Goal: Transaction & Acquisition: Obtain resource

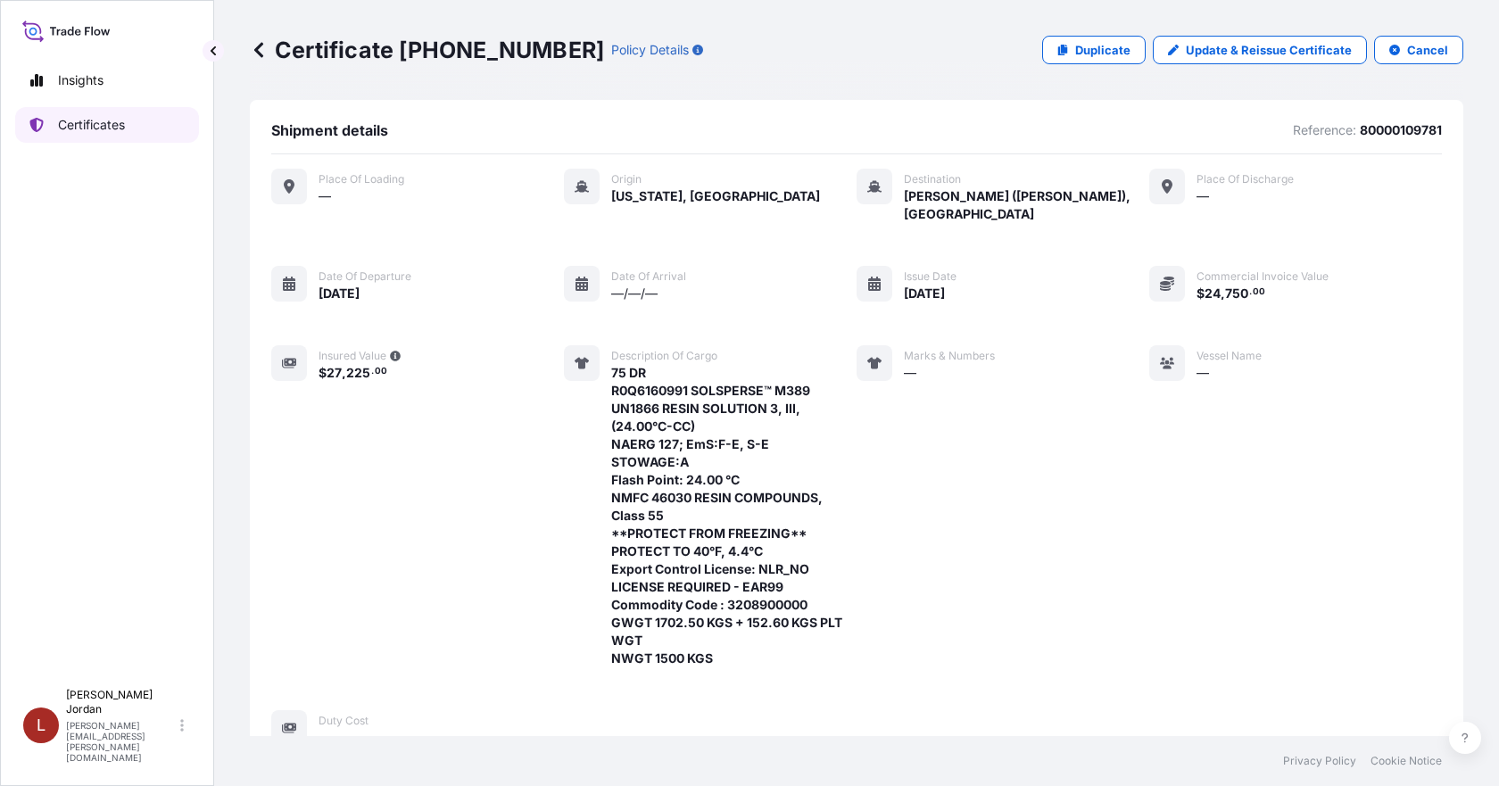
click at [109, 126] on p "Certificates" at bounding box center [91, 125] width 67 height 18
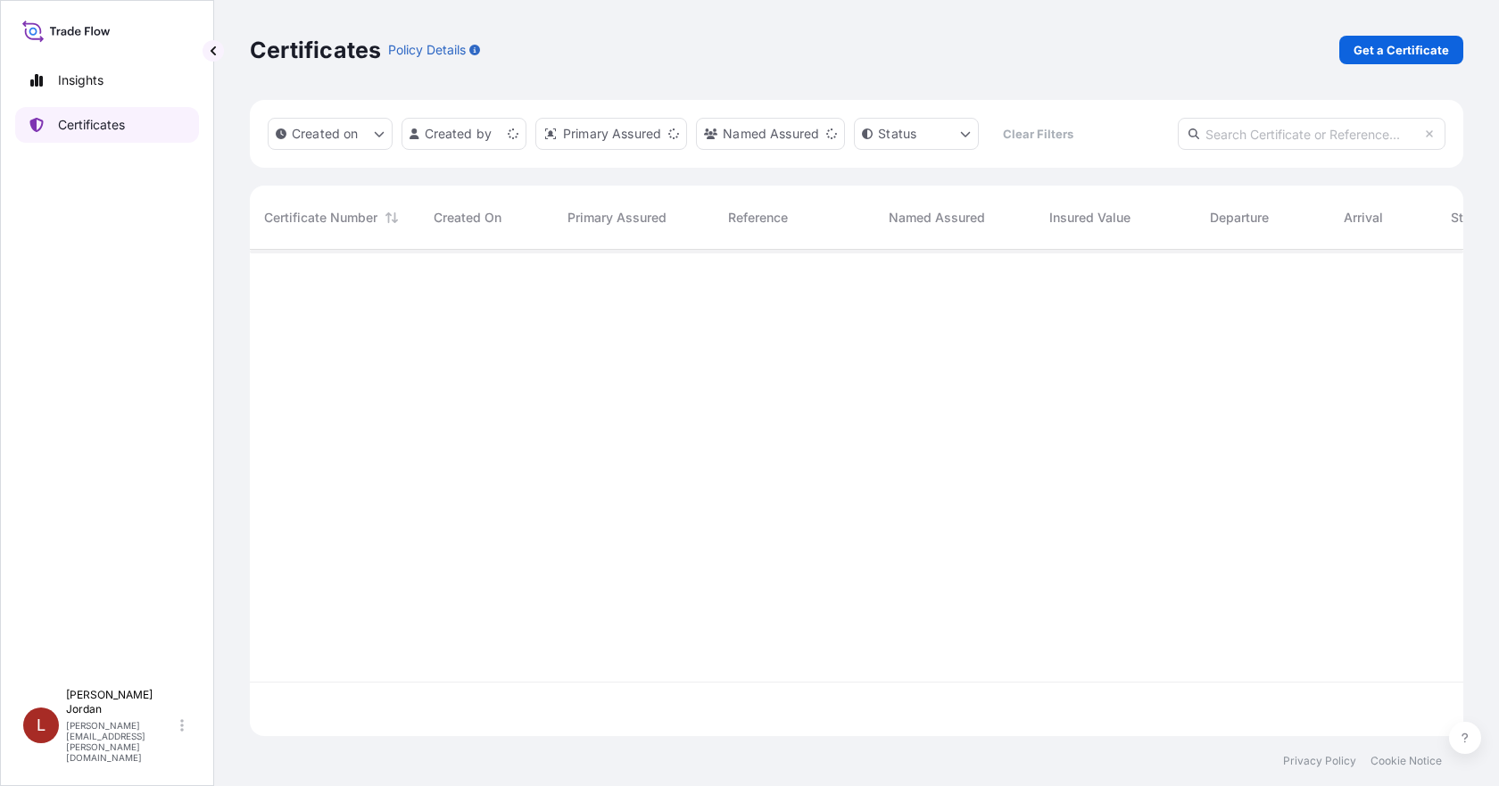
scroll to position [483, 1200]
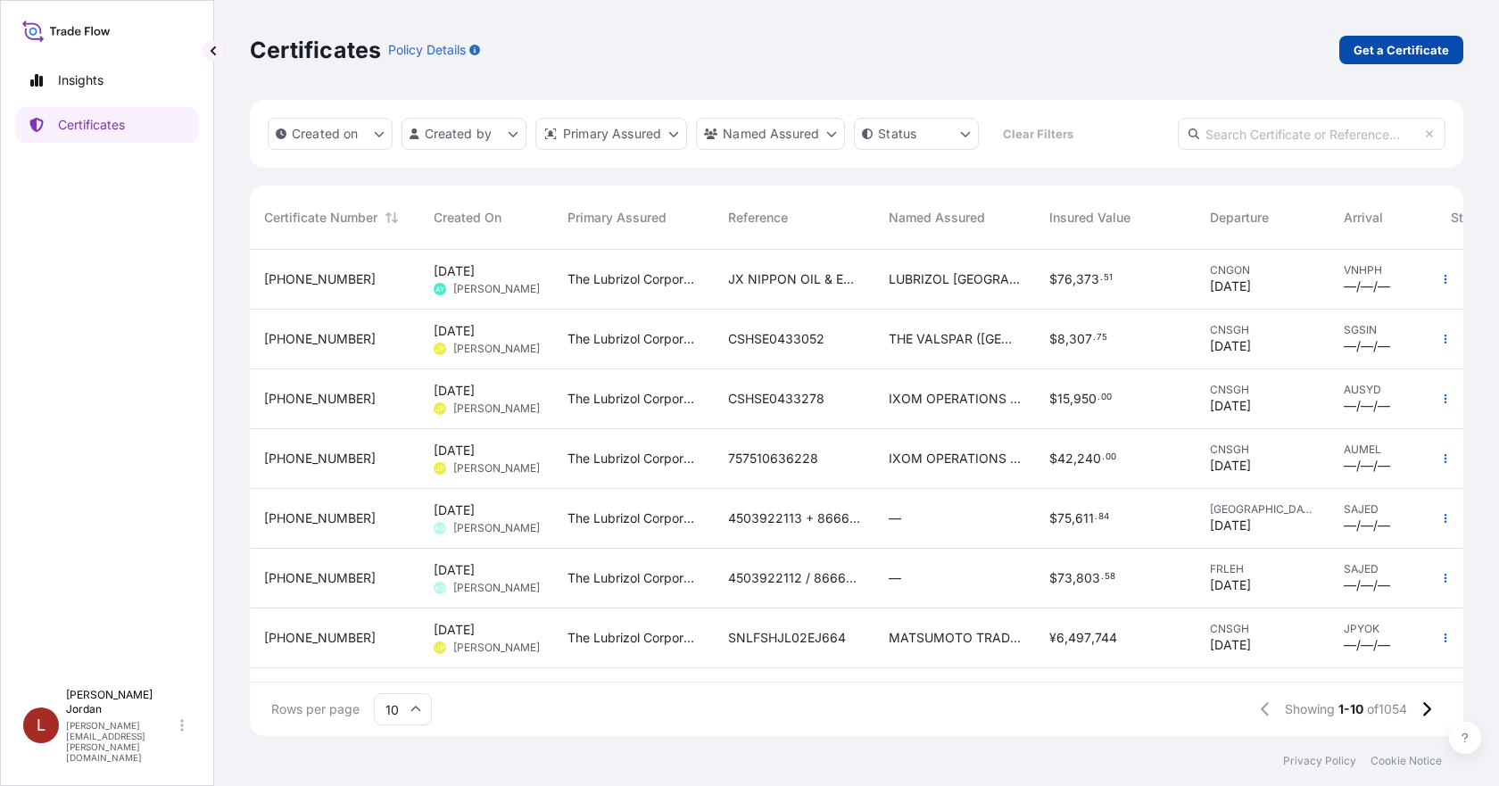
click at [1383, 54] on p "Get a Certificate" at bounding box center [1401, 50] width 95 height 18
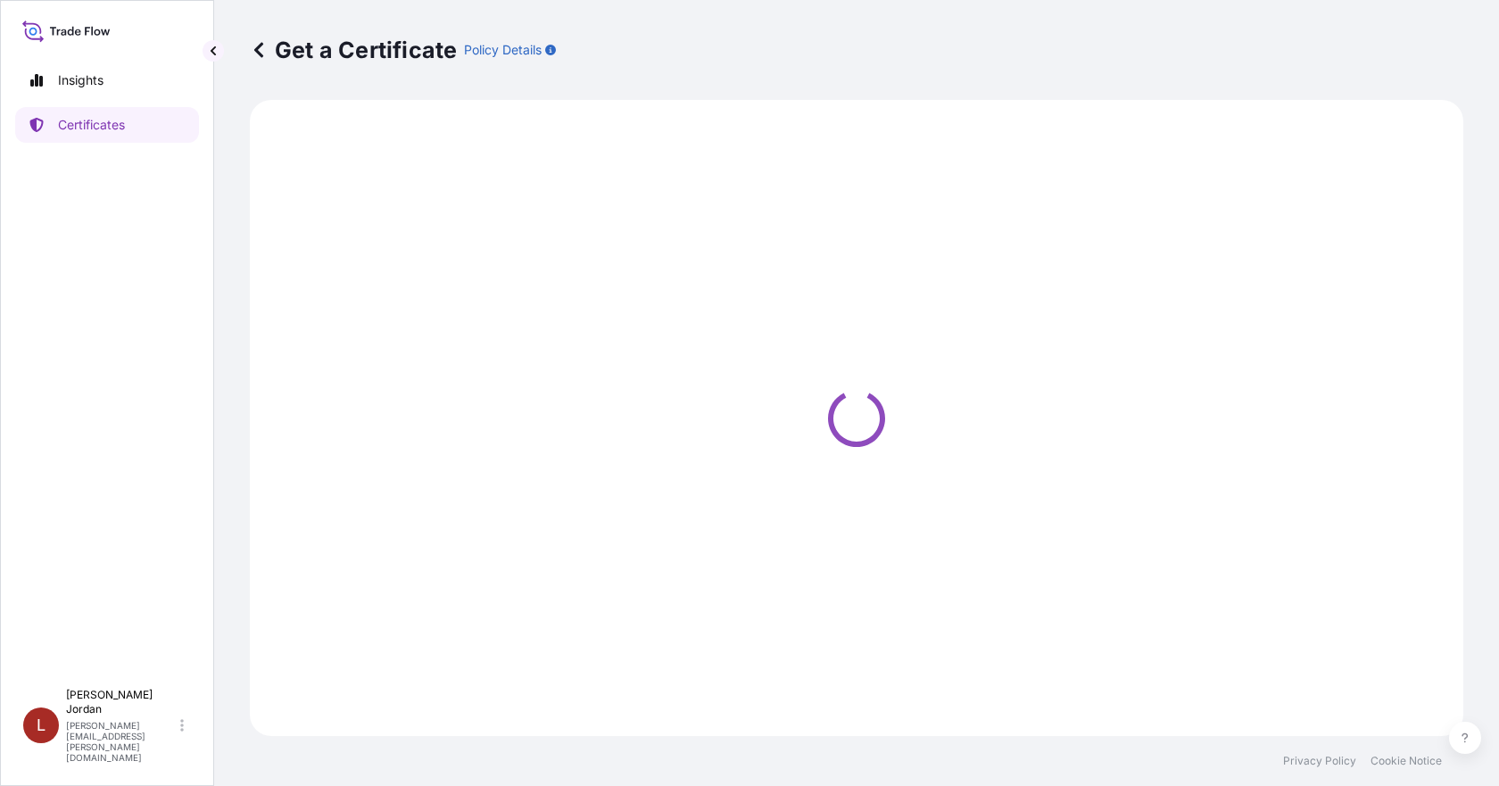
select select "Barge"
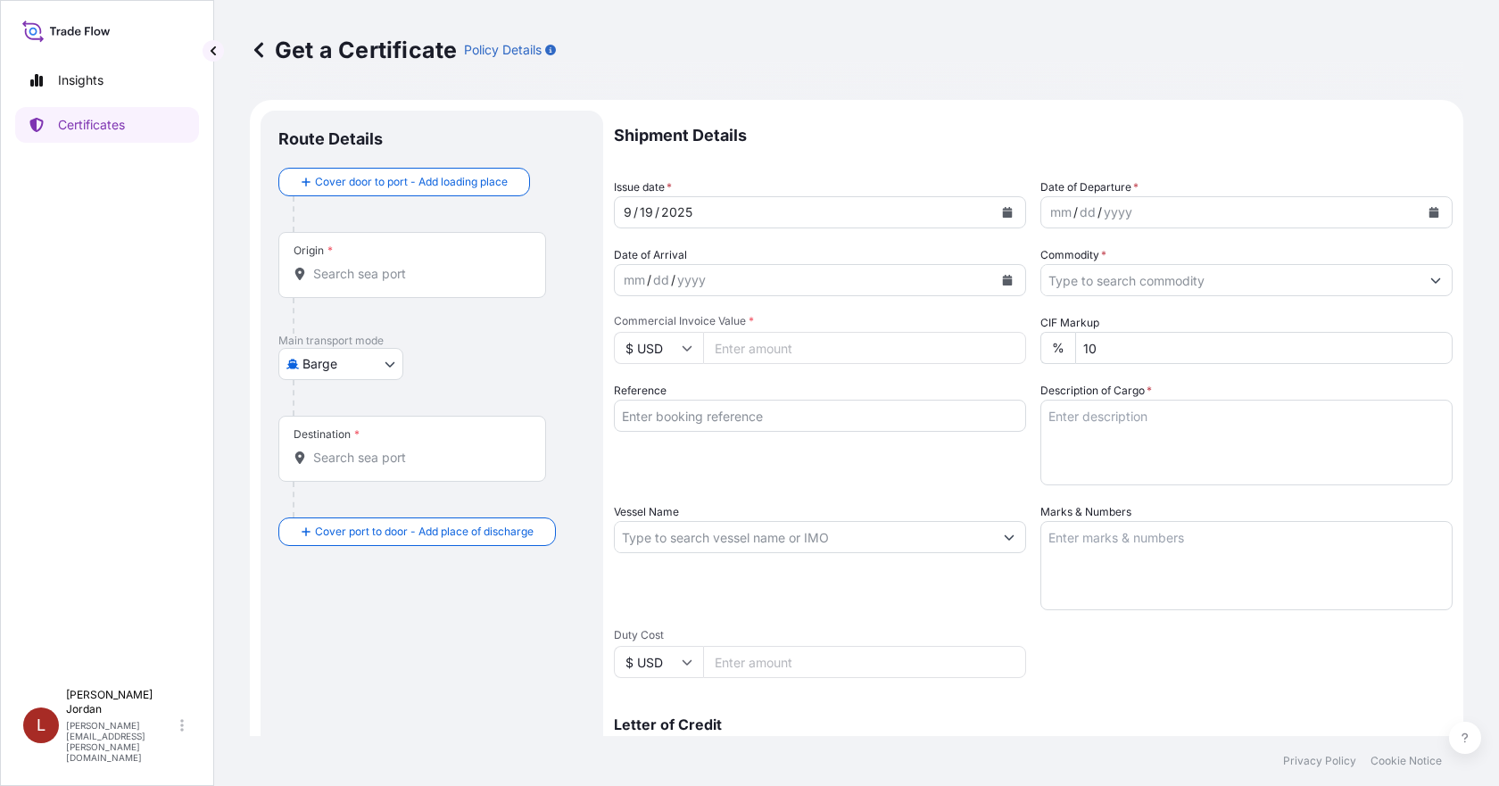
click at [376, 280] on input "Origin *" at bounding box center [418, 274] width 211 height 18
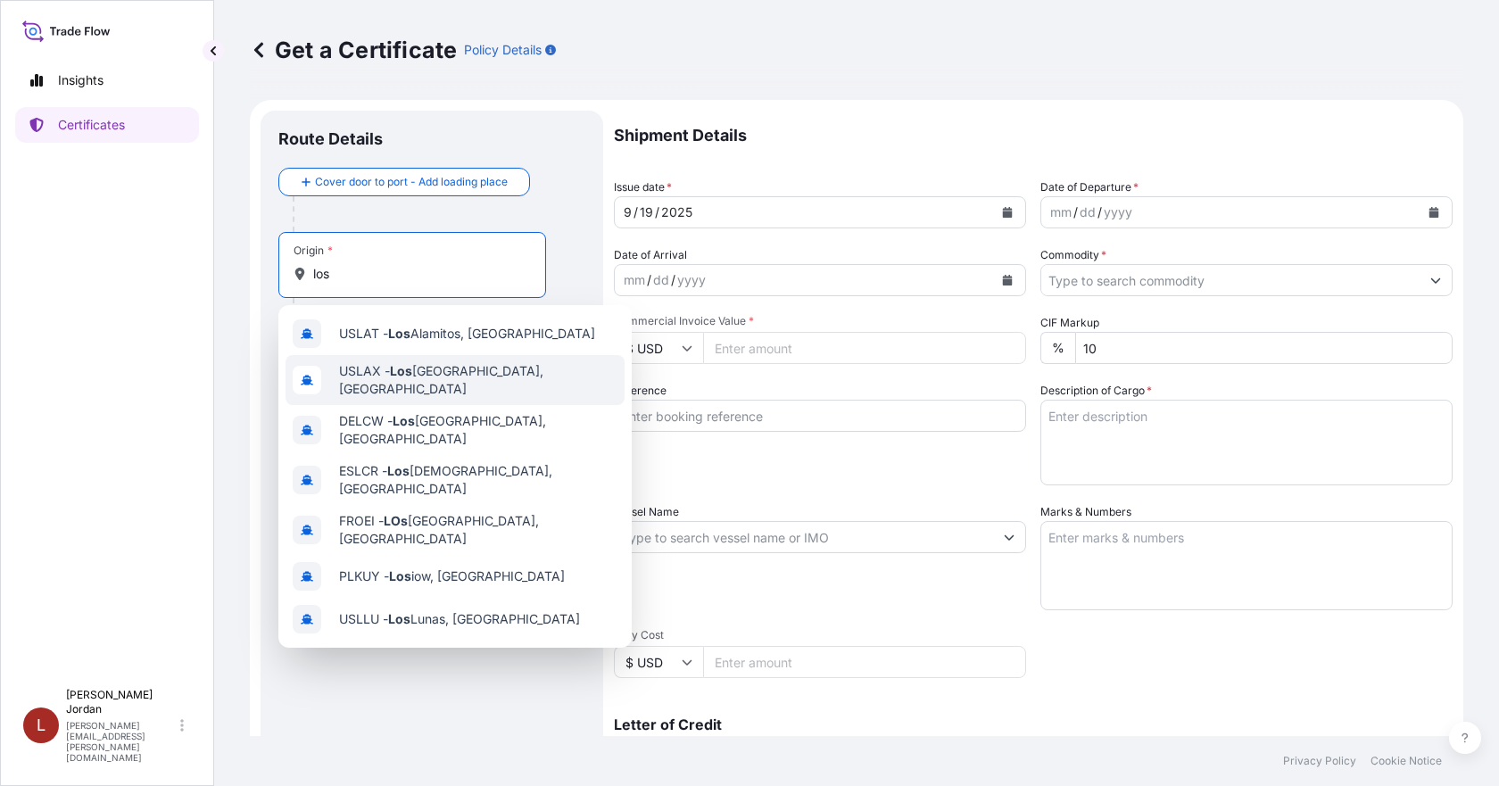
click at [477, 394] on div "USLAX - [GEOGRAPHIC_DATA], [GEOGRAPHIC_DATA]" at bounding box center [455, 380] width 339 height 50
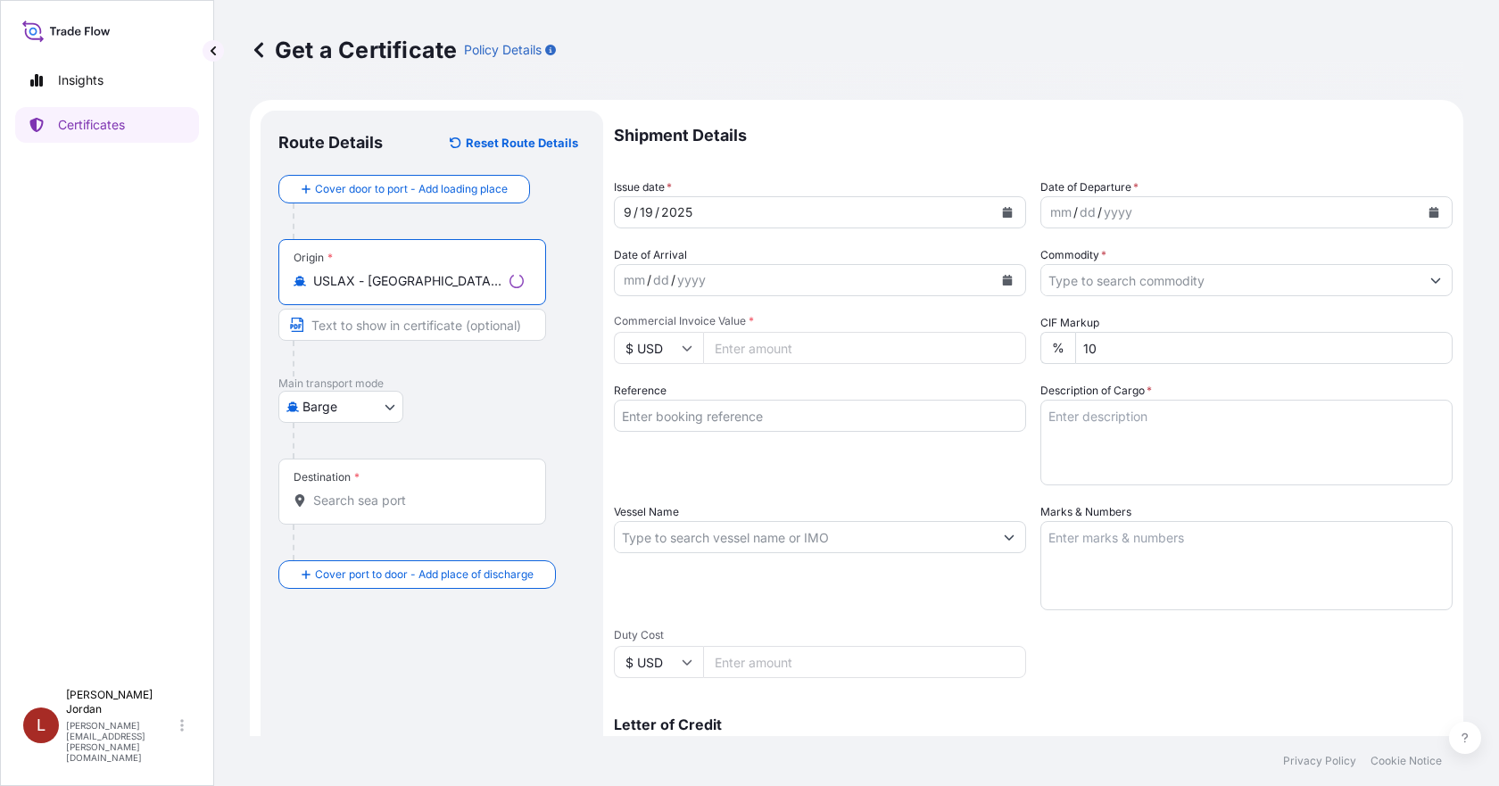
type input "USLAX - [GEOGRAPHIC_DATA], [GEOGRAPHIC_DATA]"
click at [307, 501] on div at bounding box center [412, 501] width 237 height 18
click at [313, 501] on input "Destination *" at bounding box center [418, 501] width 211 height 18
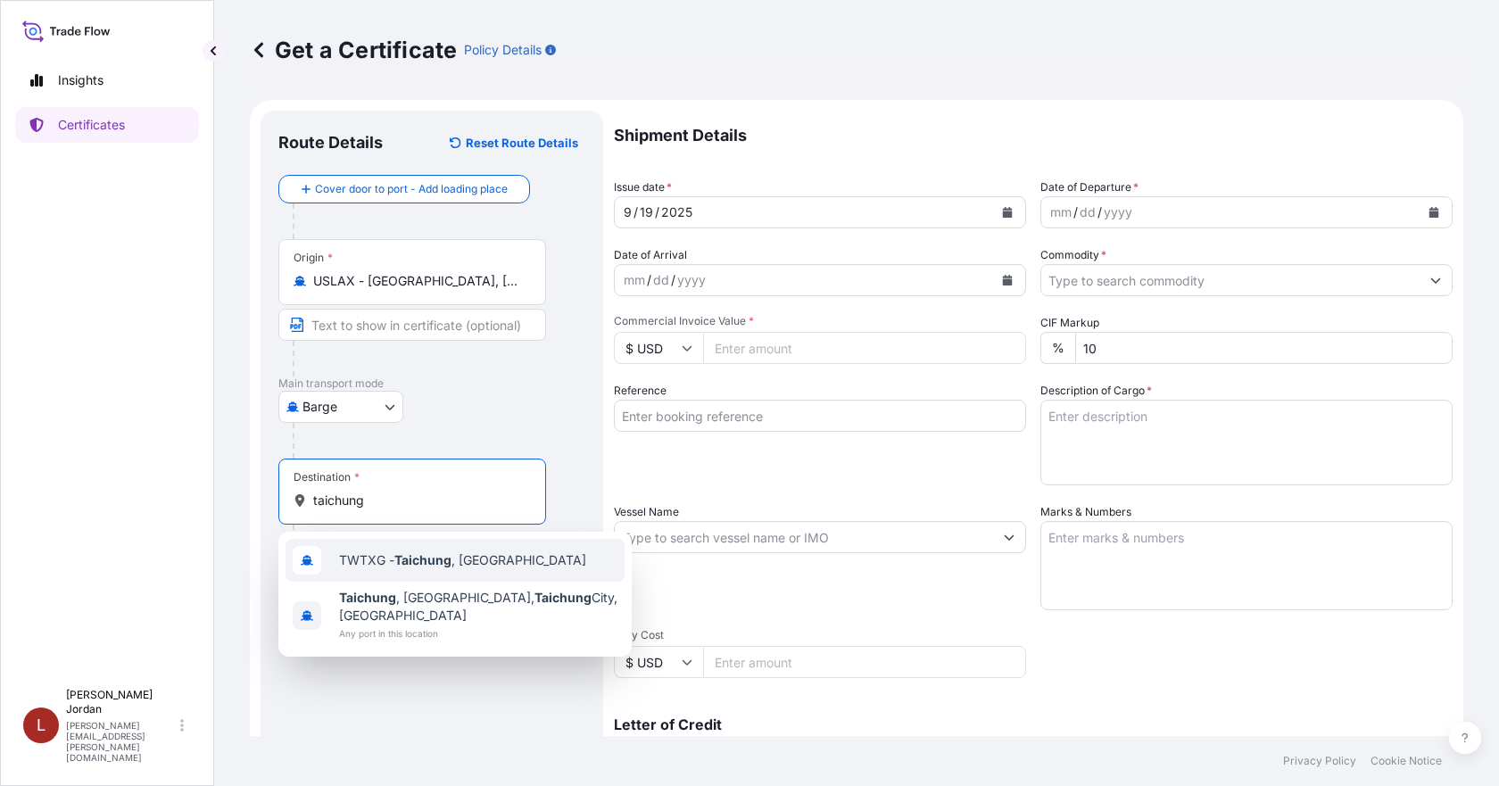
click at [531, 569] on div "TWTXG - Taichung , [GEOGRAPHIC_DATA]" at bounding box center [455, 560] width 339 height 43
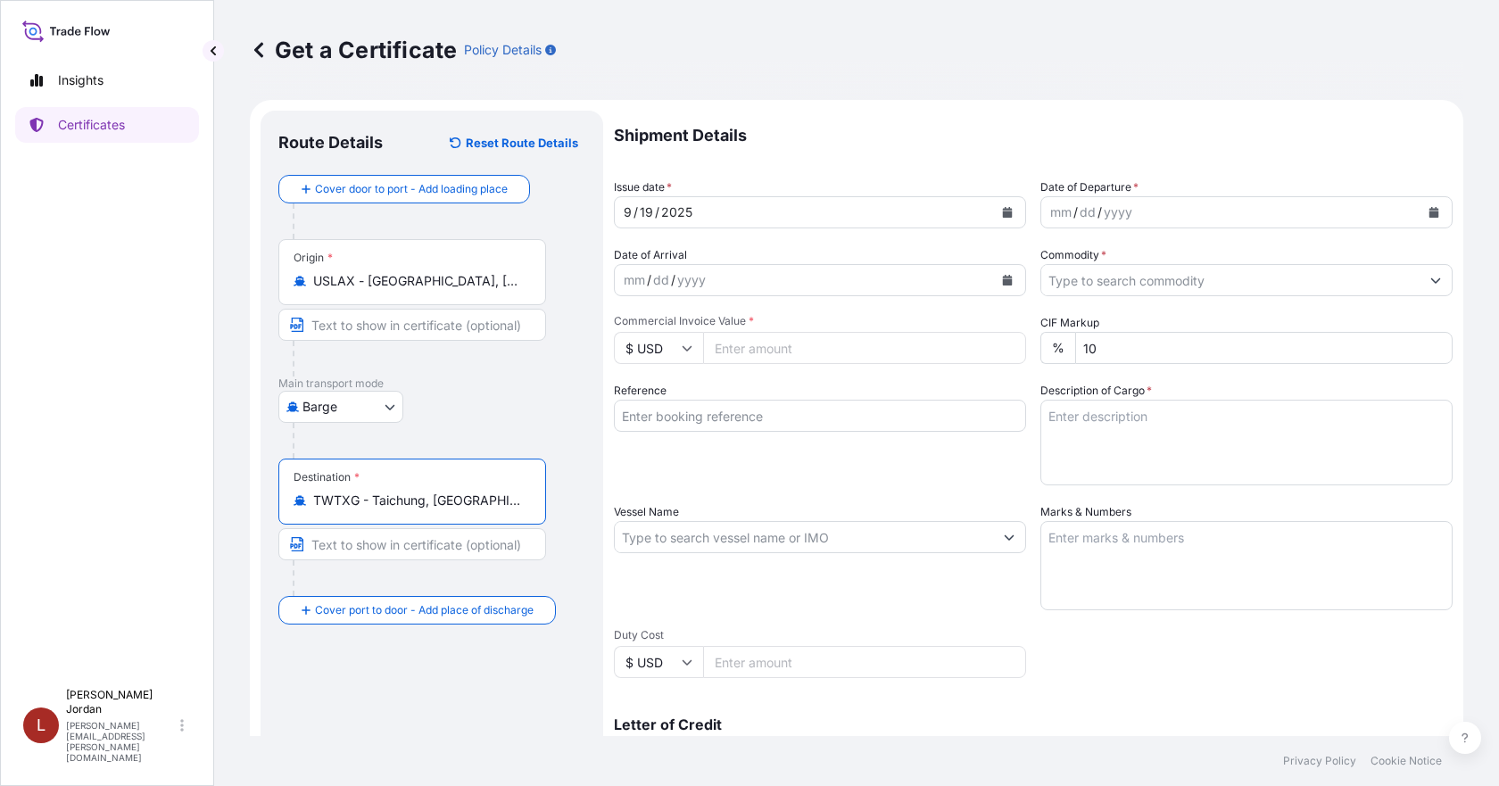
type input "TWTXG - Taichung, [GEOGRAPHIC_DATA]"
click at [860, 729] on p "Letter of Credit" at bounding box center [1033, 725] width 839 height 14
click at [789, 361] on input "Commercial Invoice Value *" at bounding box center [864, 348] width 323 height 32
paste input "65052.01"
type input "65052.01"
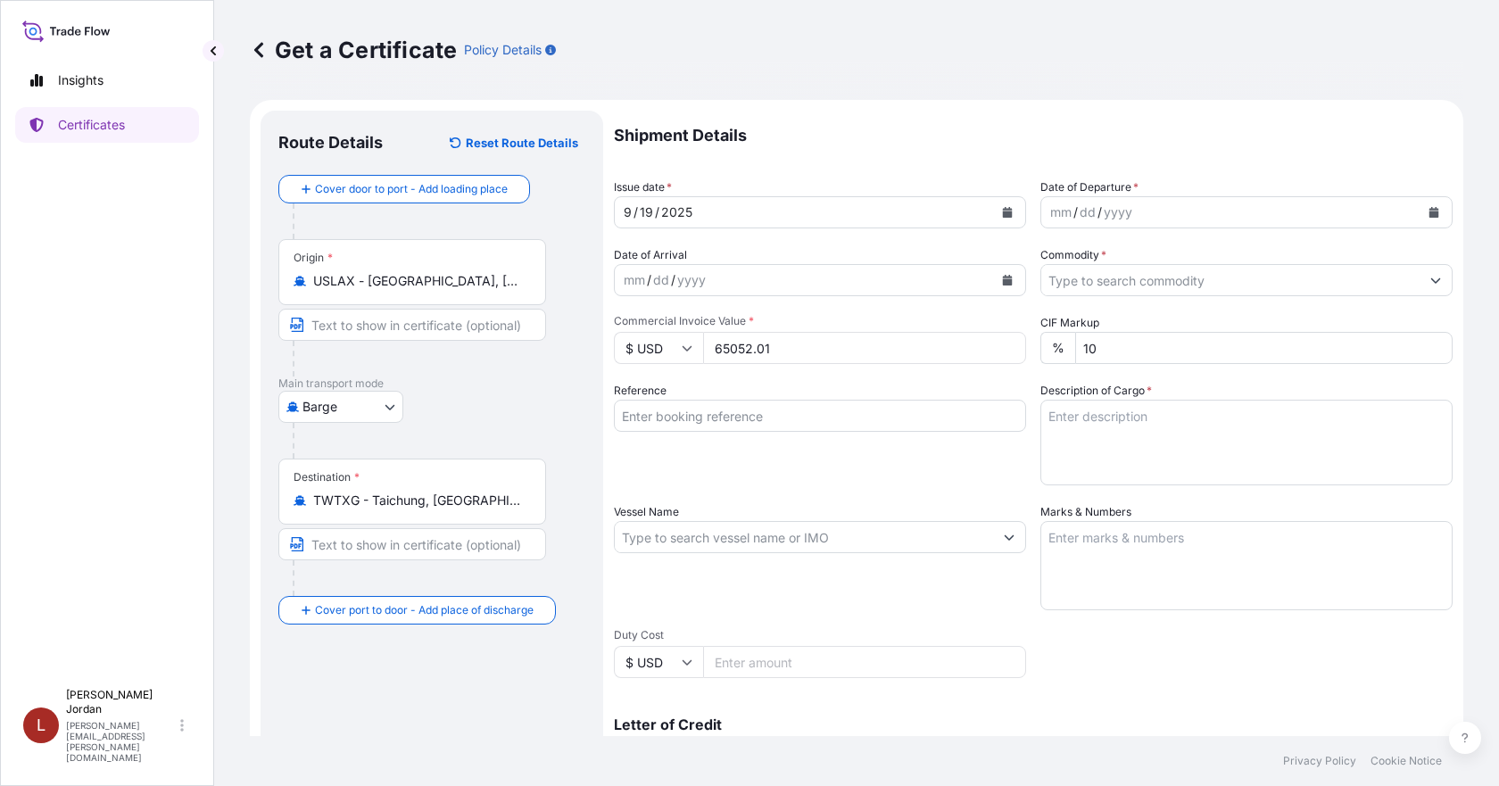
click at [1090, 288] on input "Commodity *" at bounding box center [1231, 280] width 378 height 32
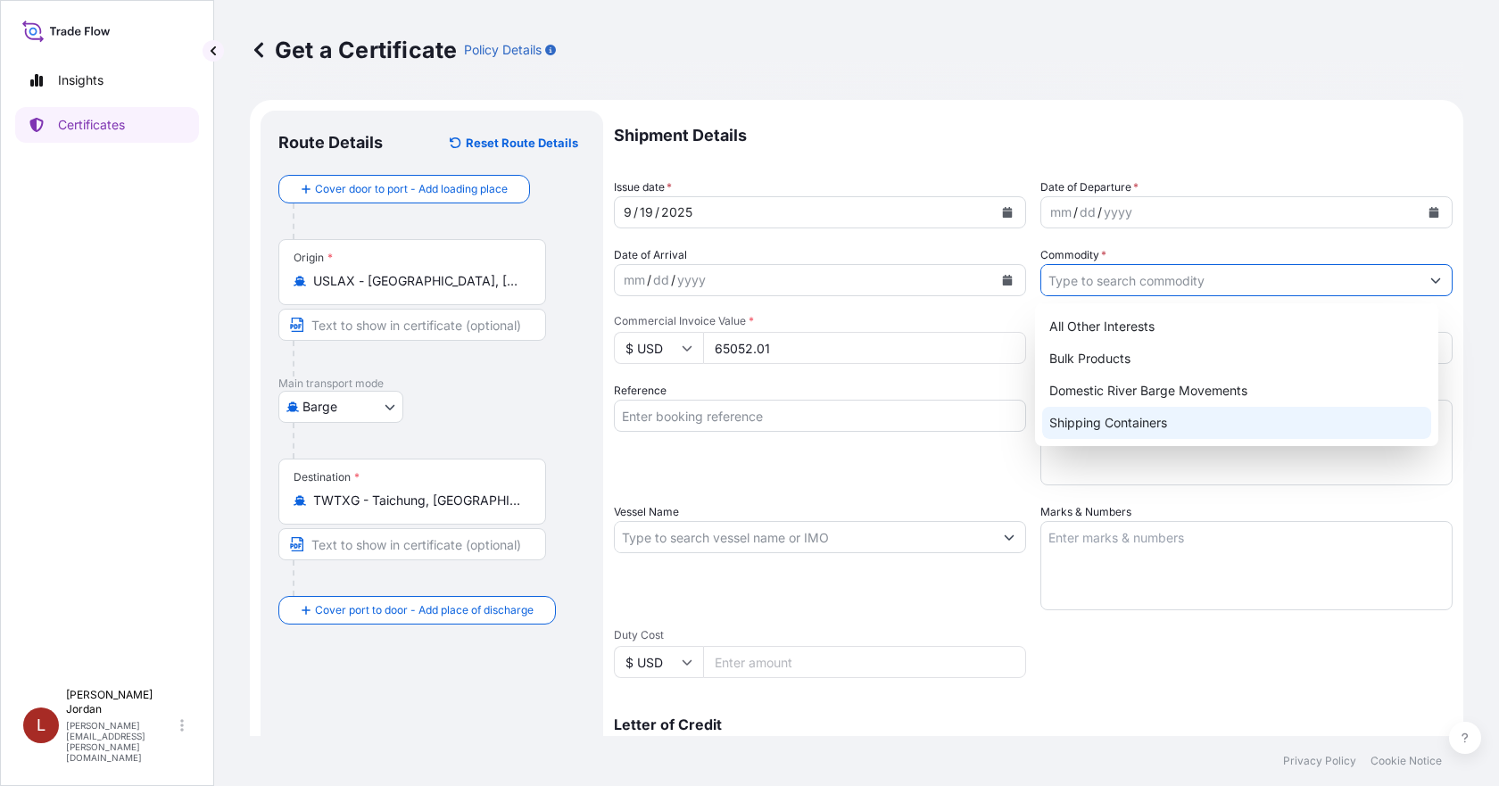
click at [1141, 420] on div "Shipping Containers" at bounding box center [1237, 423] width 390 height 32
type input "Shipping Containers"
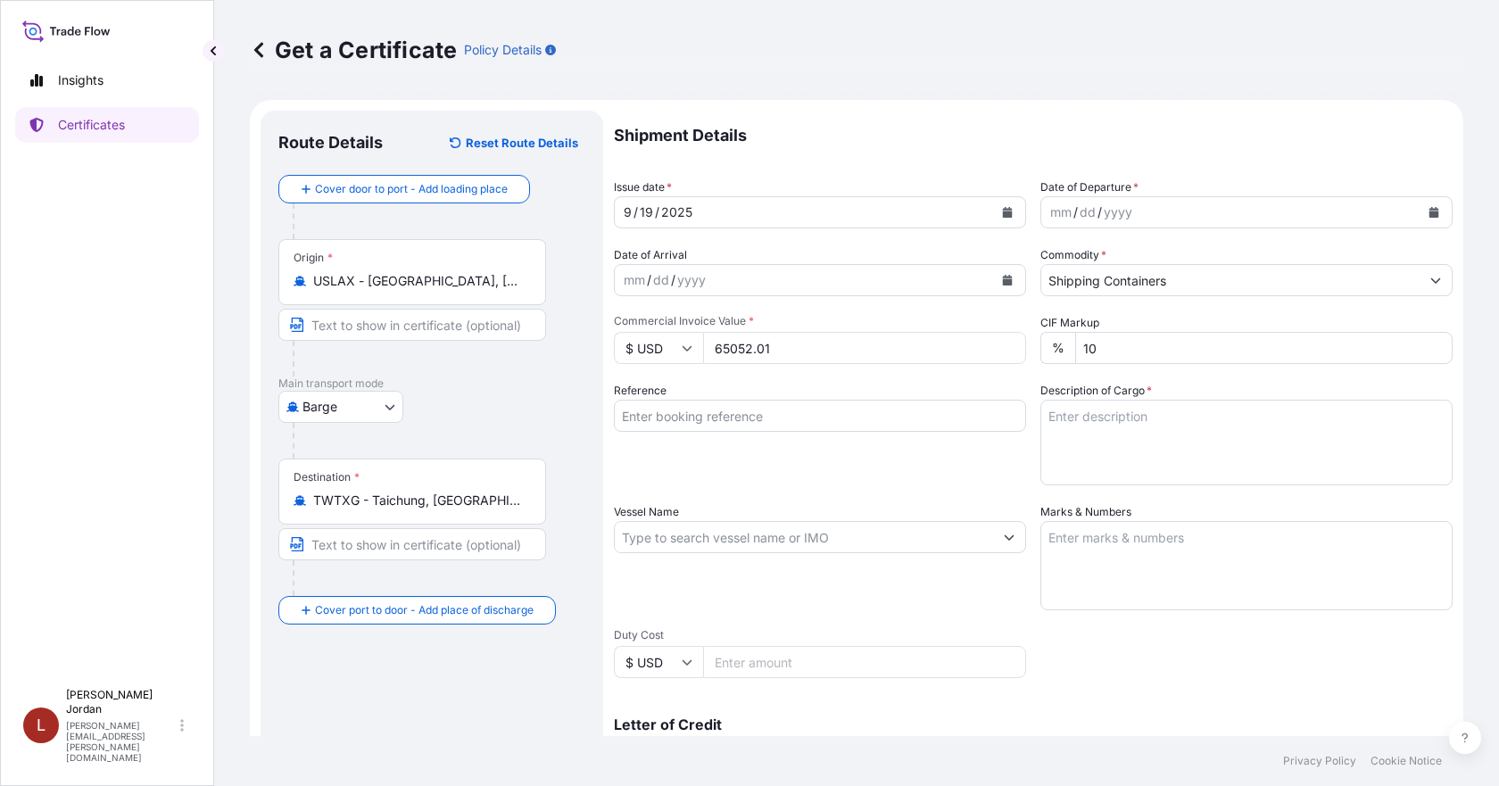
click at [1421, 204] on button "Calendar" at bounding box center [1434, 212] width 29 height 29
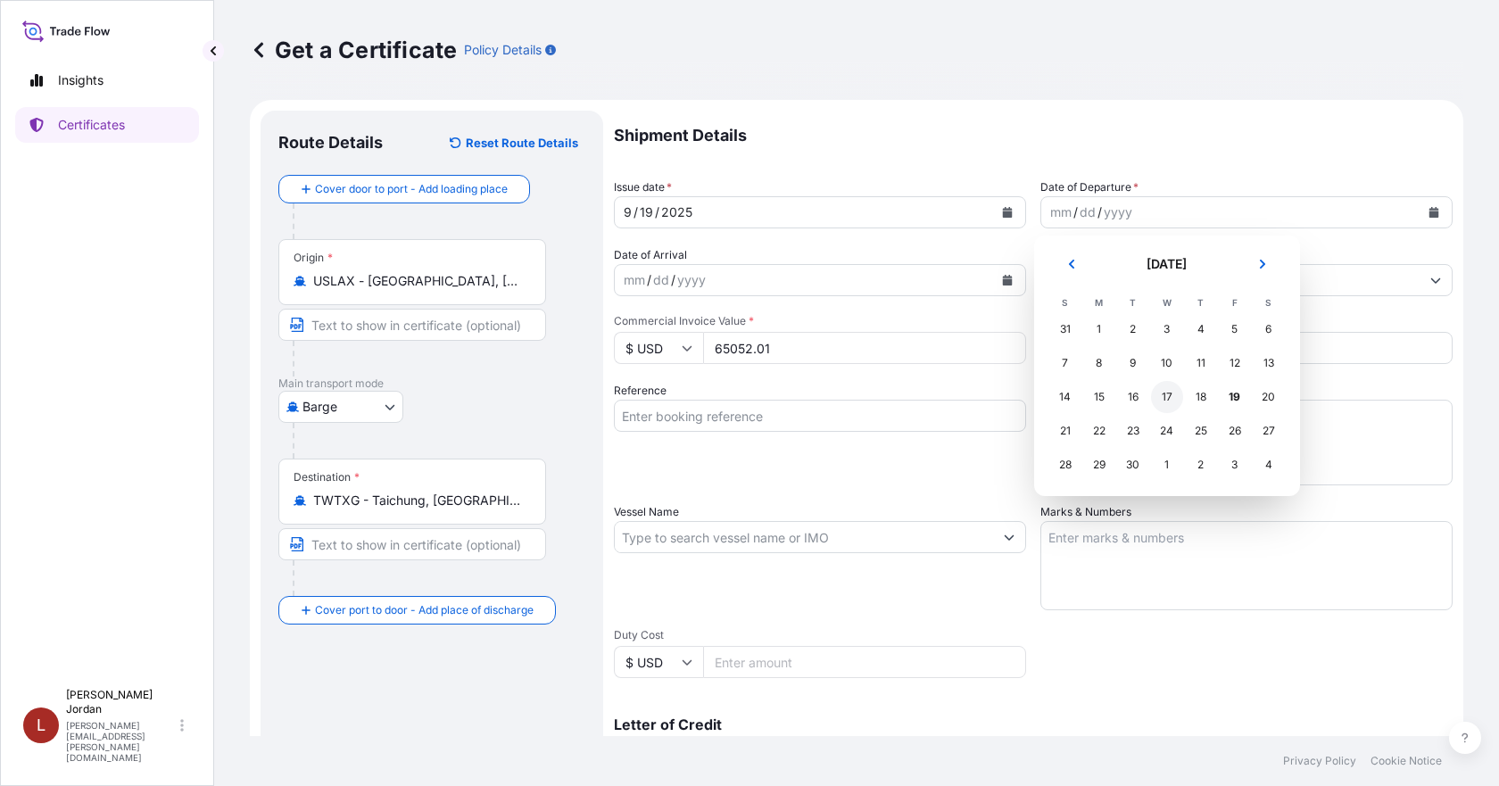
click at [1171, 392] on div "17" at bounding box center [1167, 397] width 32 height 32
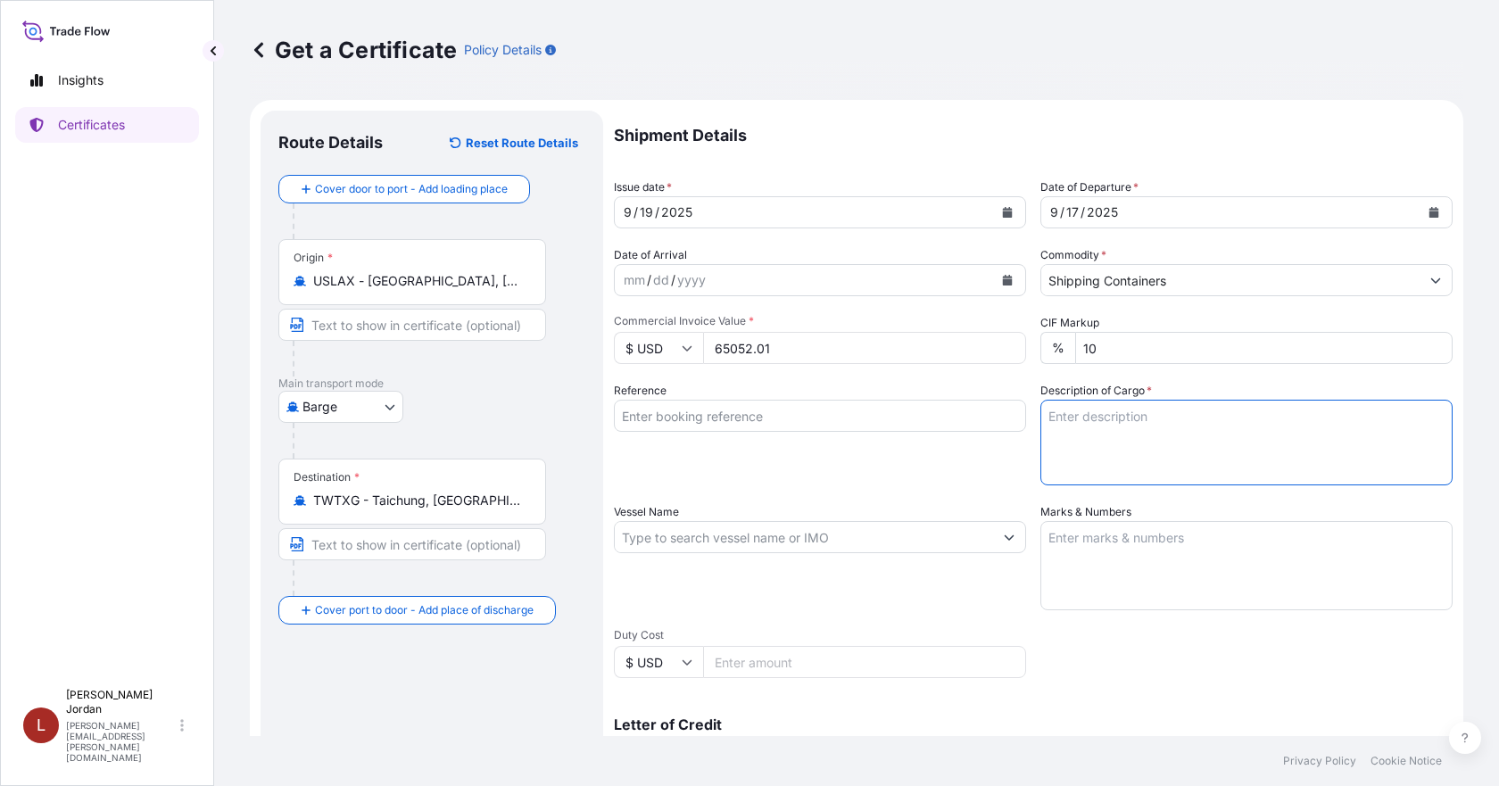
click at [1083, 425] on textarea "Description of Cargo *" at bounding box center [1247, 443] width 412 height 86
paste textarea "21 BOXES TEMPRITE 88096 TAN 309 AB4L PEL,OCT-BOX Not Regulated. NMFC 156200 PLA…"
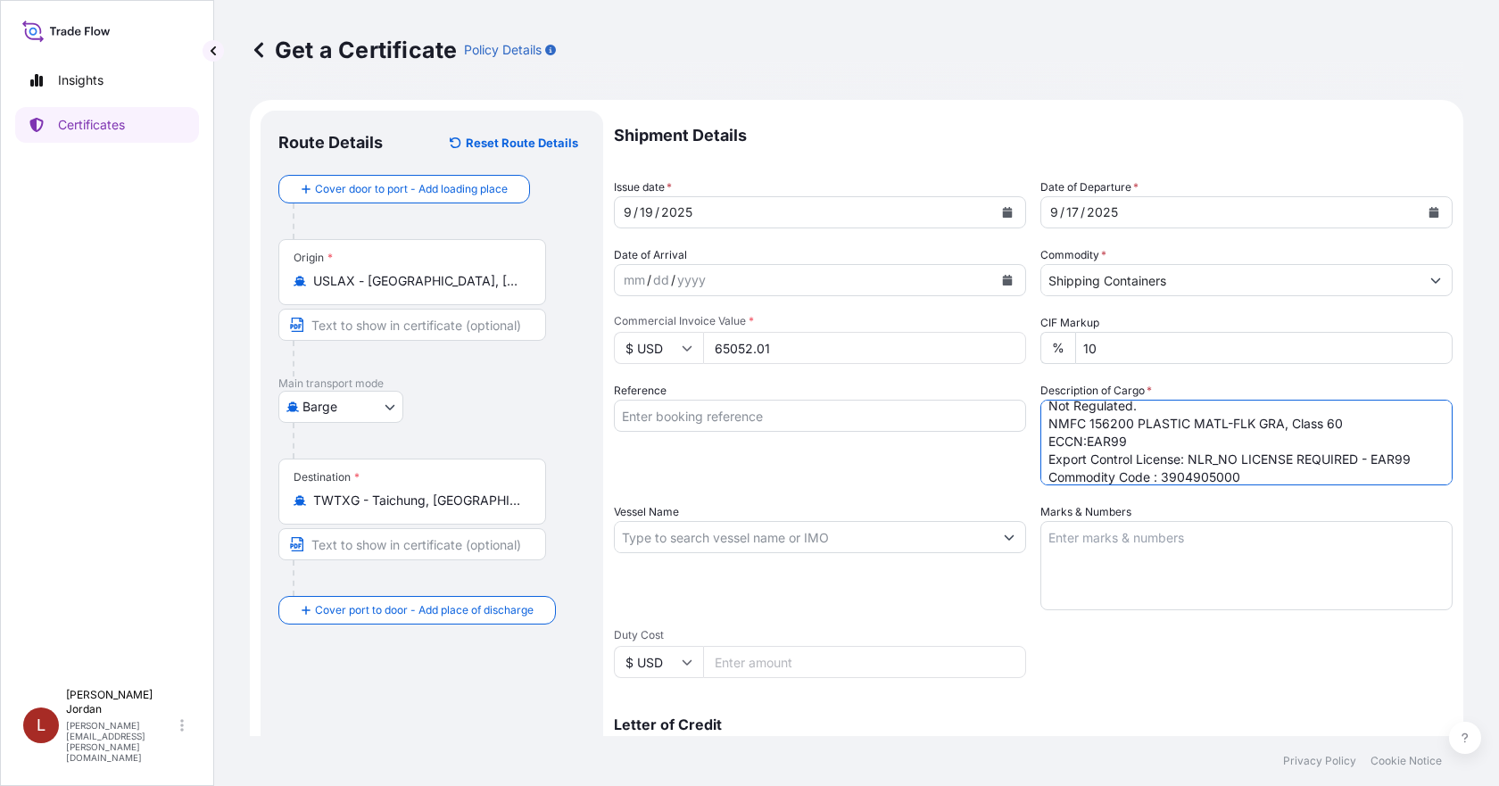
type textarea "21 BOXES TEMPRITE 88096 TAN 309 AB4L PEL,OCT-BOX Not Regulated. NMFC 156200 PLA…"
click at [714, 408] on input "Reference" at bounding box center [820, 416] width 412 height 32
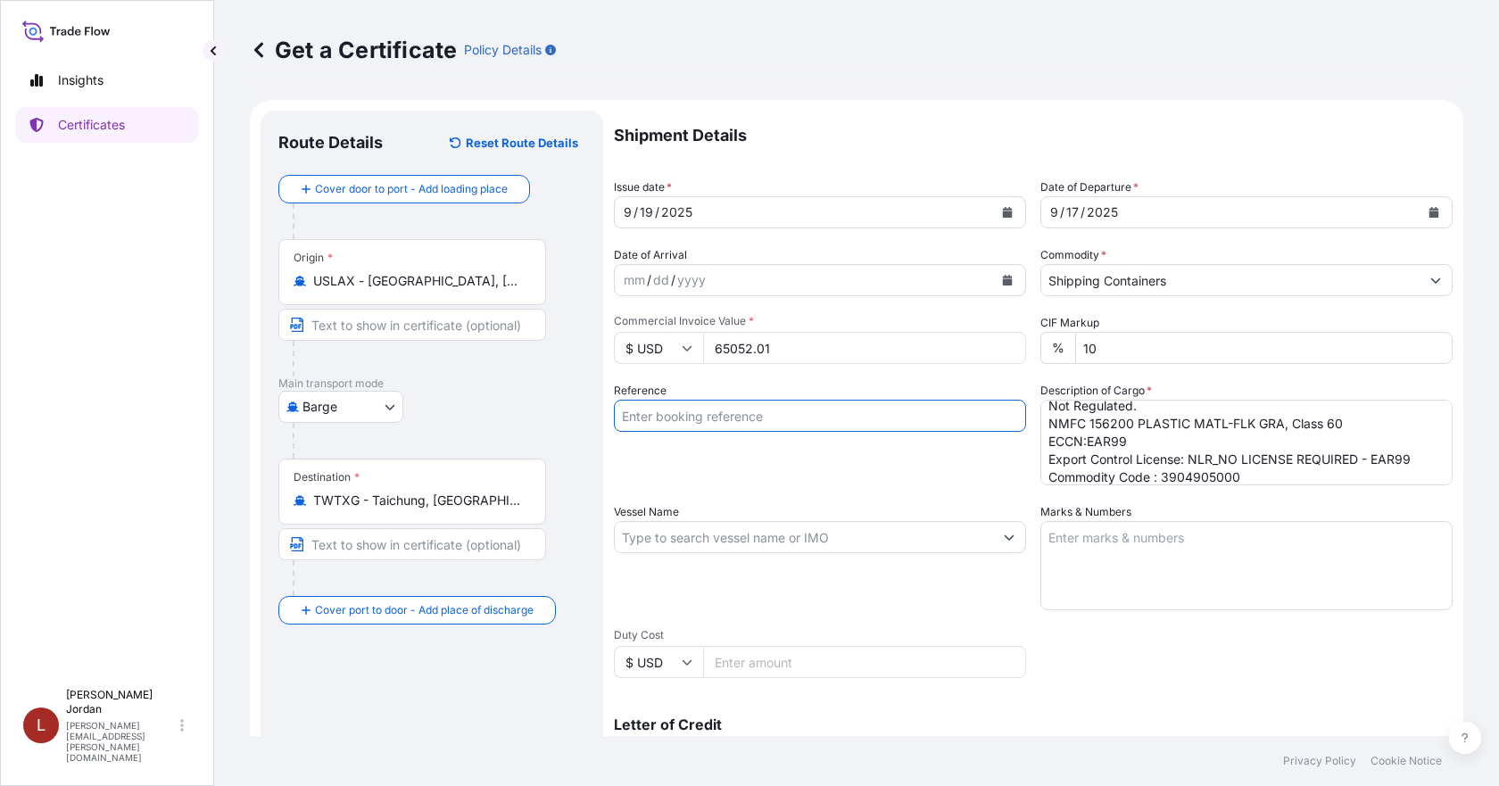
paste input "80000109404"
type input "80000109404"
click at [751, 468] on div "Reference 80000109404" at bounding box center [820, 434] width 412 height 104
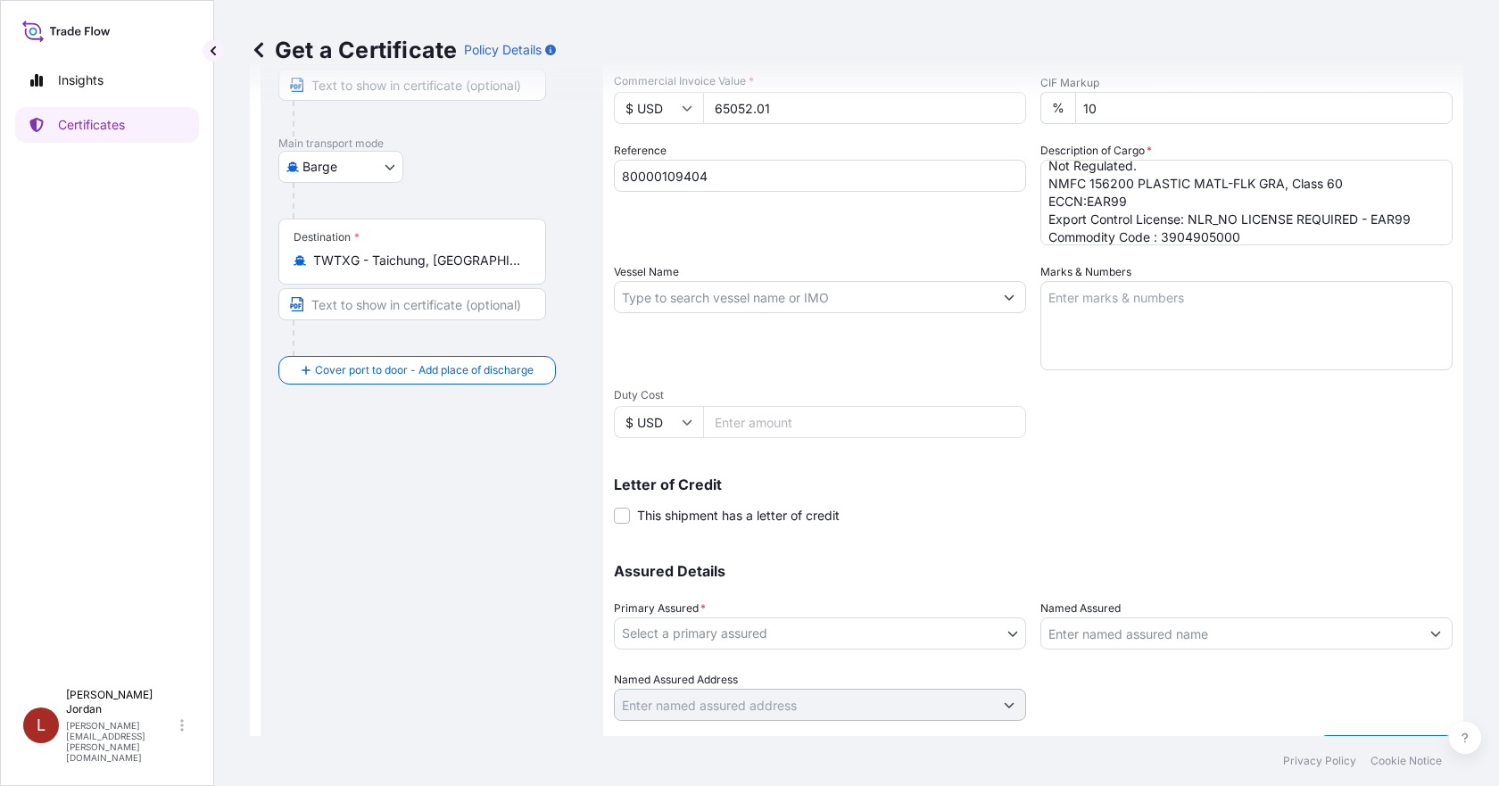
scroll to position [268, 0]
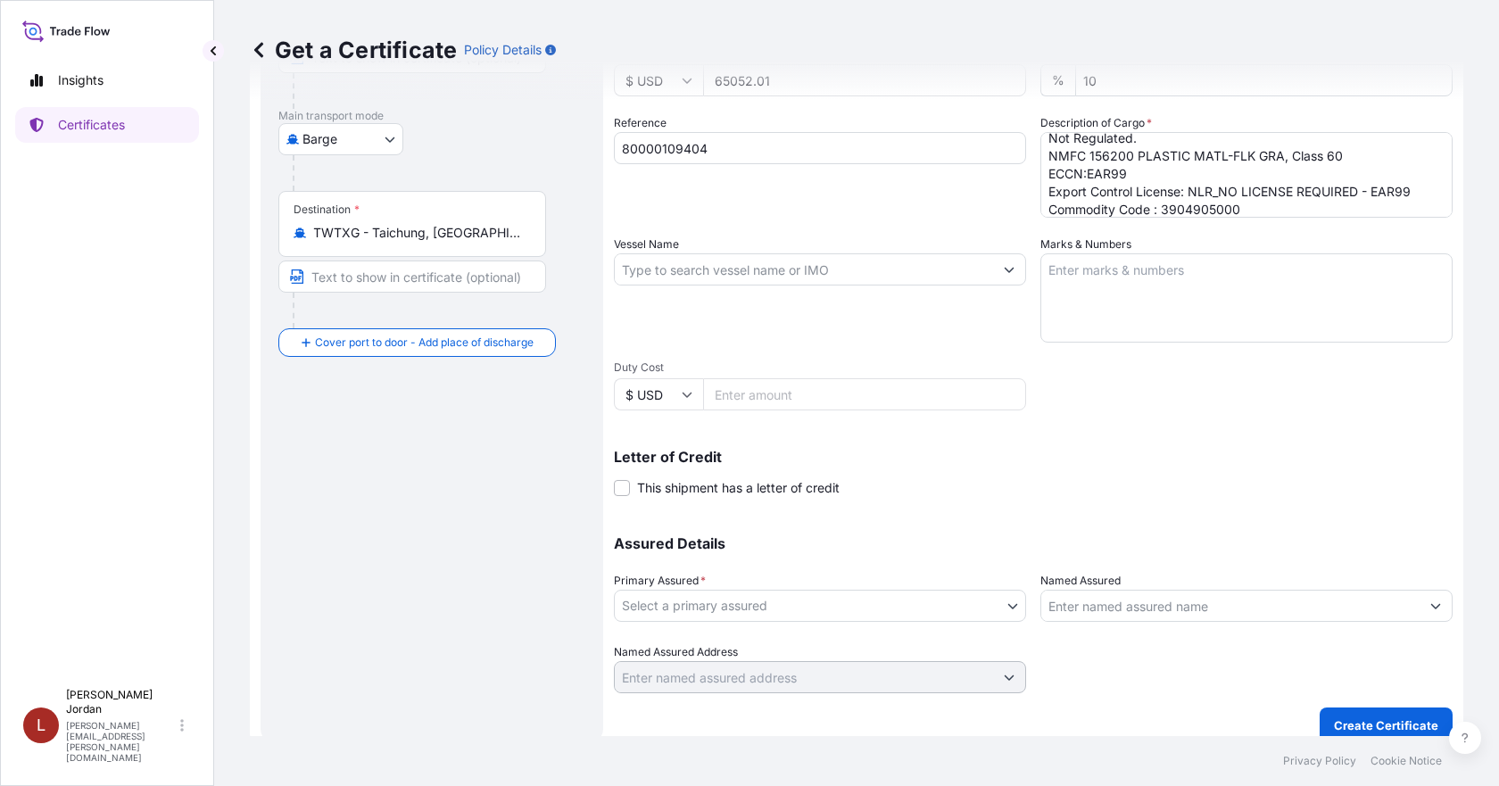
click at [830, 610] on body "Insights Certificates L [PERSON_NAME] [PERSON_NAME][EMAIL_ADDRESS][PERSON_NAME]…" at bounding box center [749, 393] width 1499 height 786
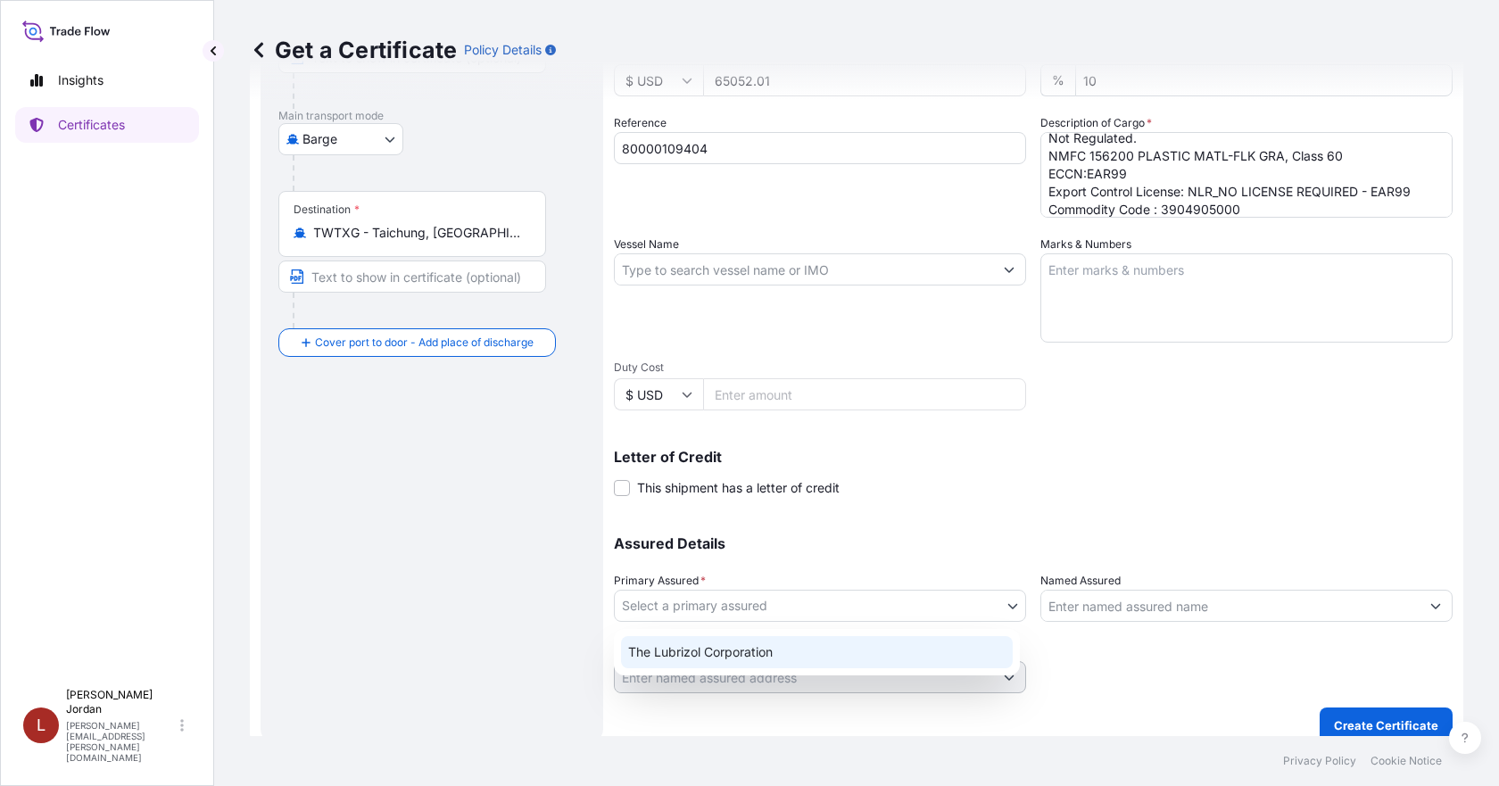
click at [769, 652] on div "The Lubrizol Corporation" at bounding box center [817, 652] width 392 height 32
select select "31566"
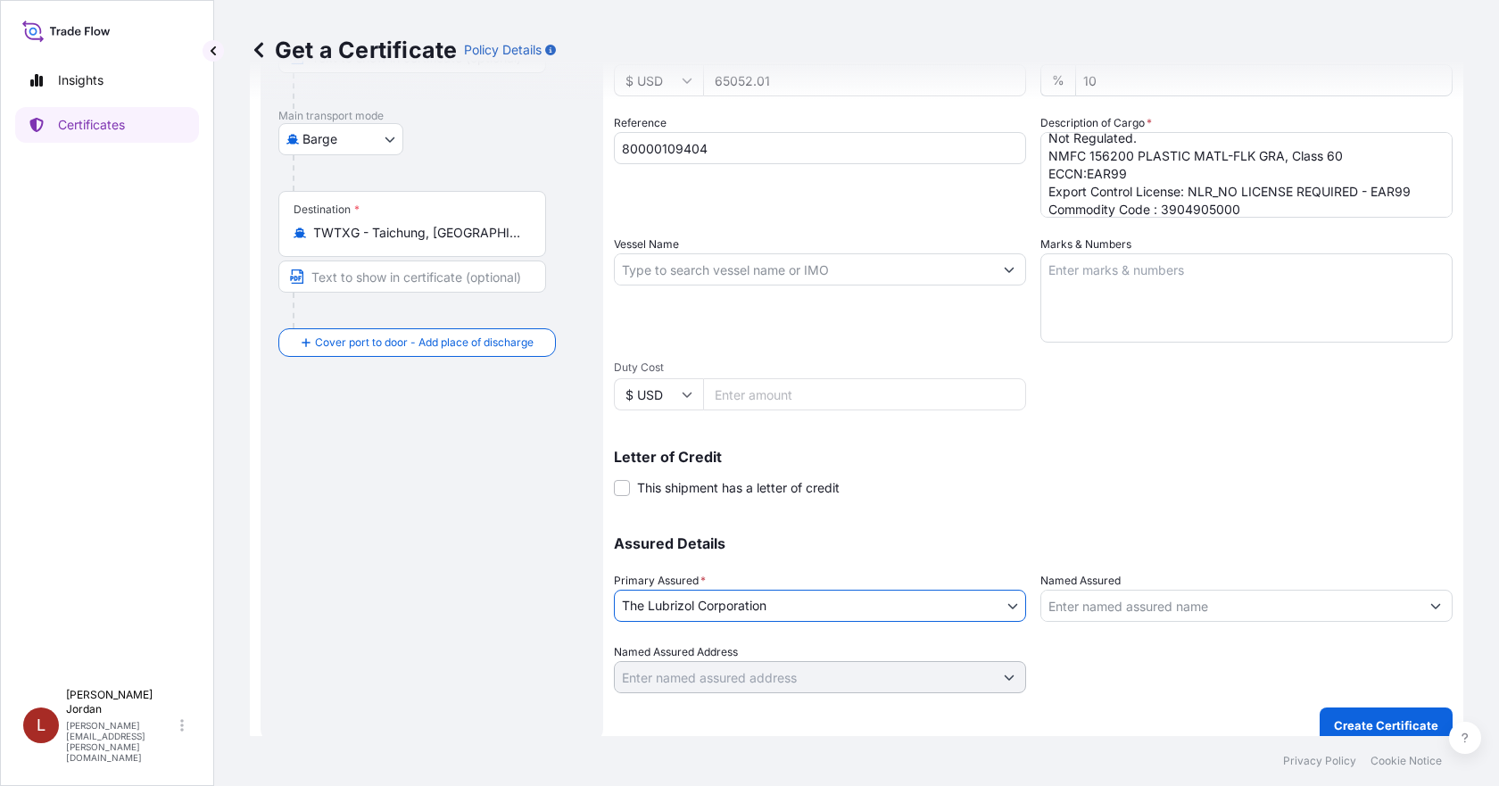
click at [1124, 598] on input "Named Assured" at bounding box center [1231, 606] width 378 height 32
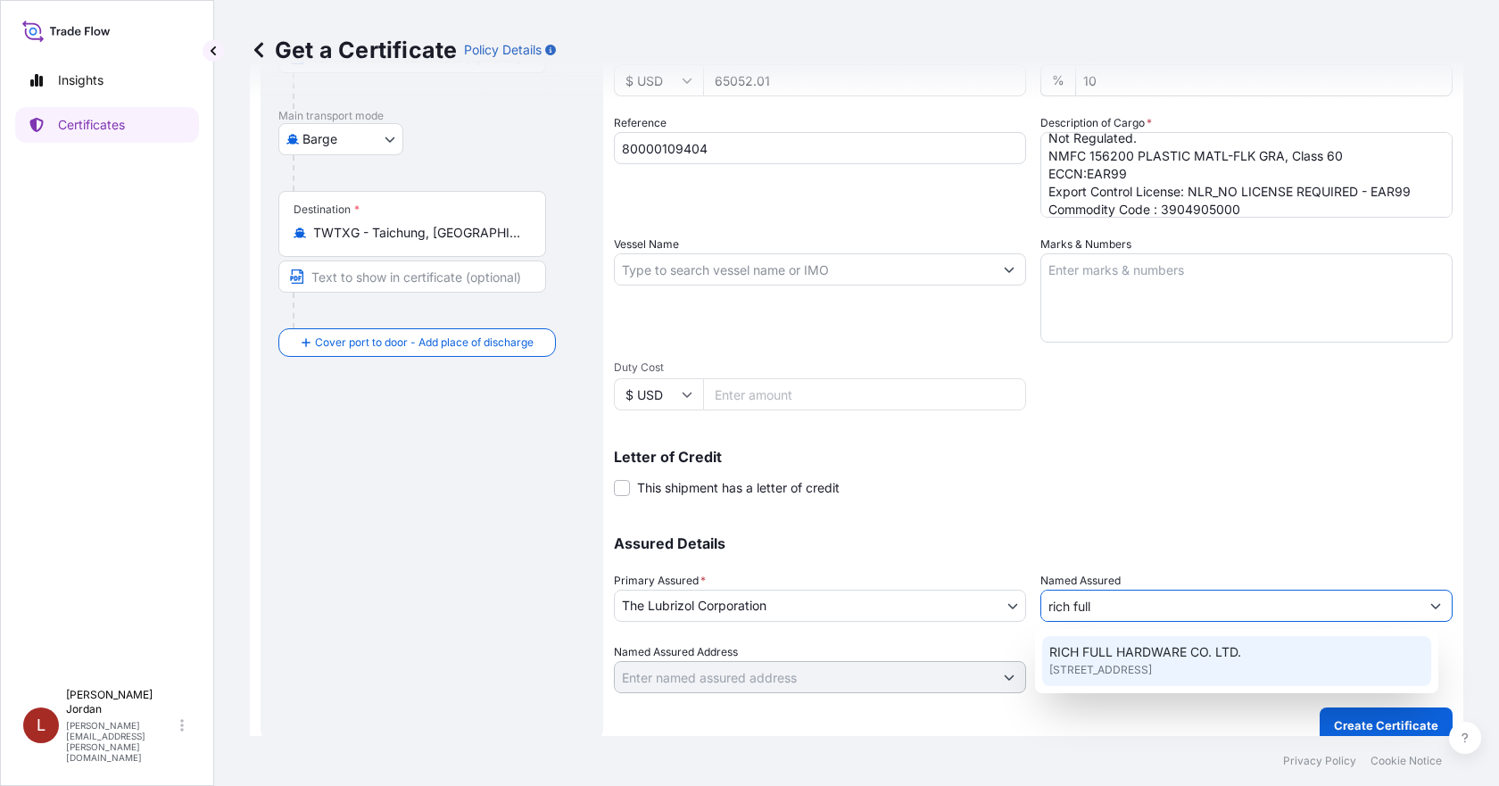
click at [1143, 646] on span "RICH FULL HARDWARE CO. LTD." at bounding box center [1146, 652] width 192 height 18
type input "RICH FULL HARDWARE CO. LTD."
type input "[STREET_ADDRESS]"
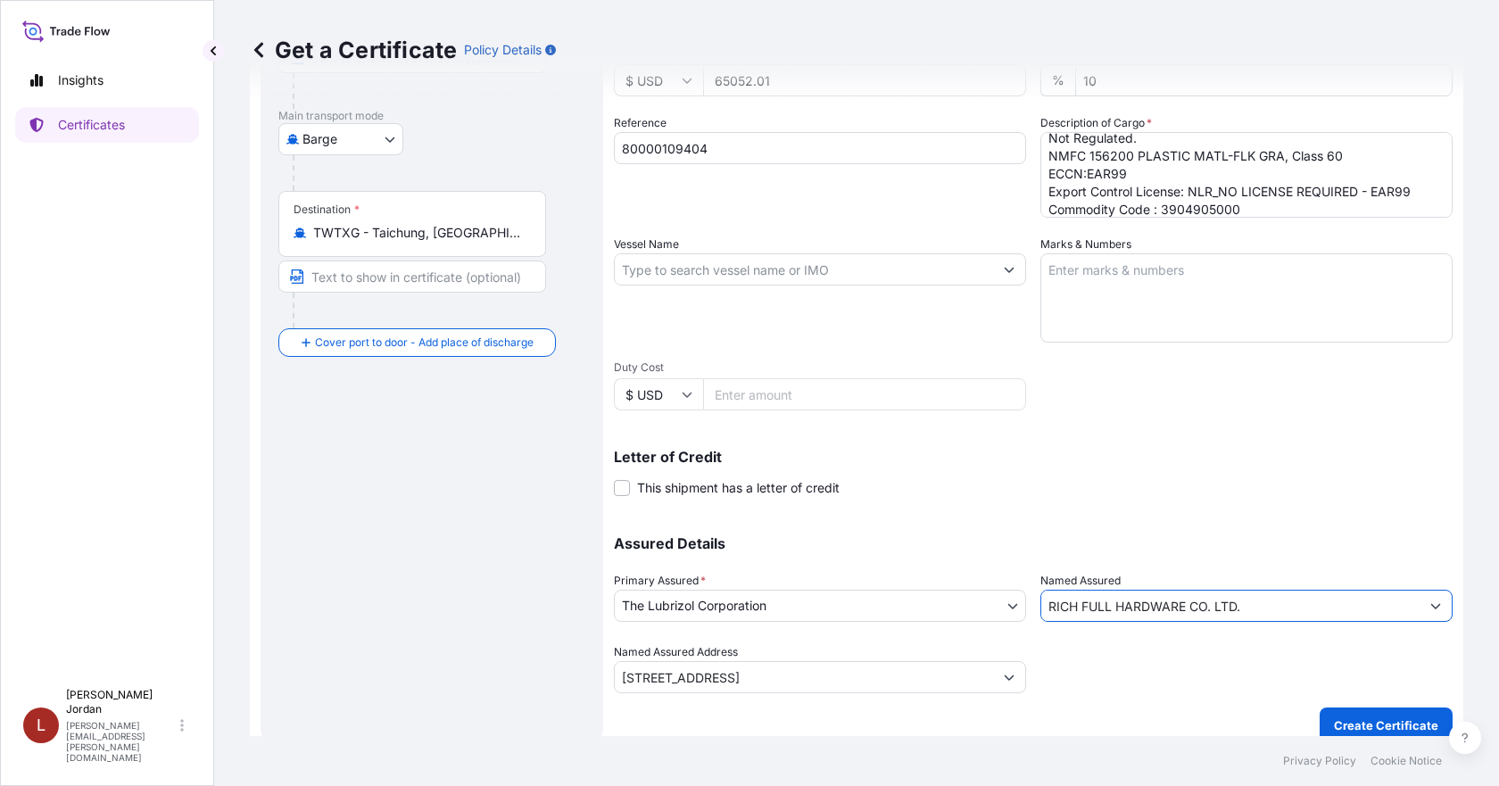
type input "RICH FULL HARDWARE CO. LTD."
click at [939, 671] on input "[STREET_ADDRESS]" at bounding box center [804, 677] width 378 height 32
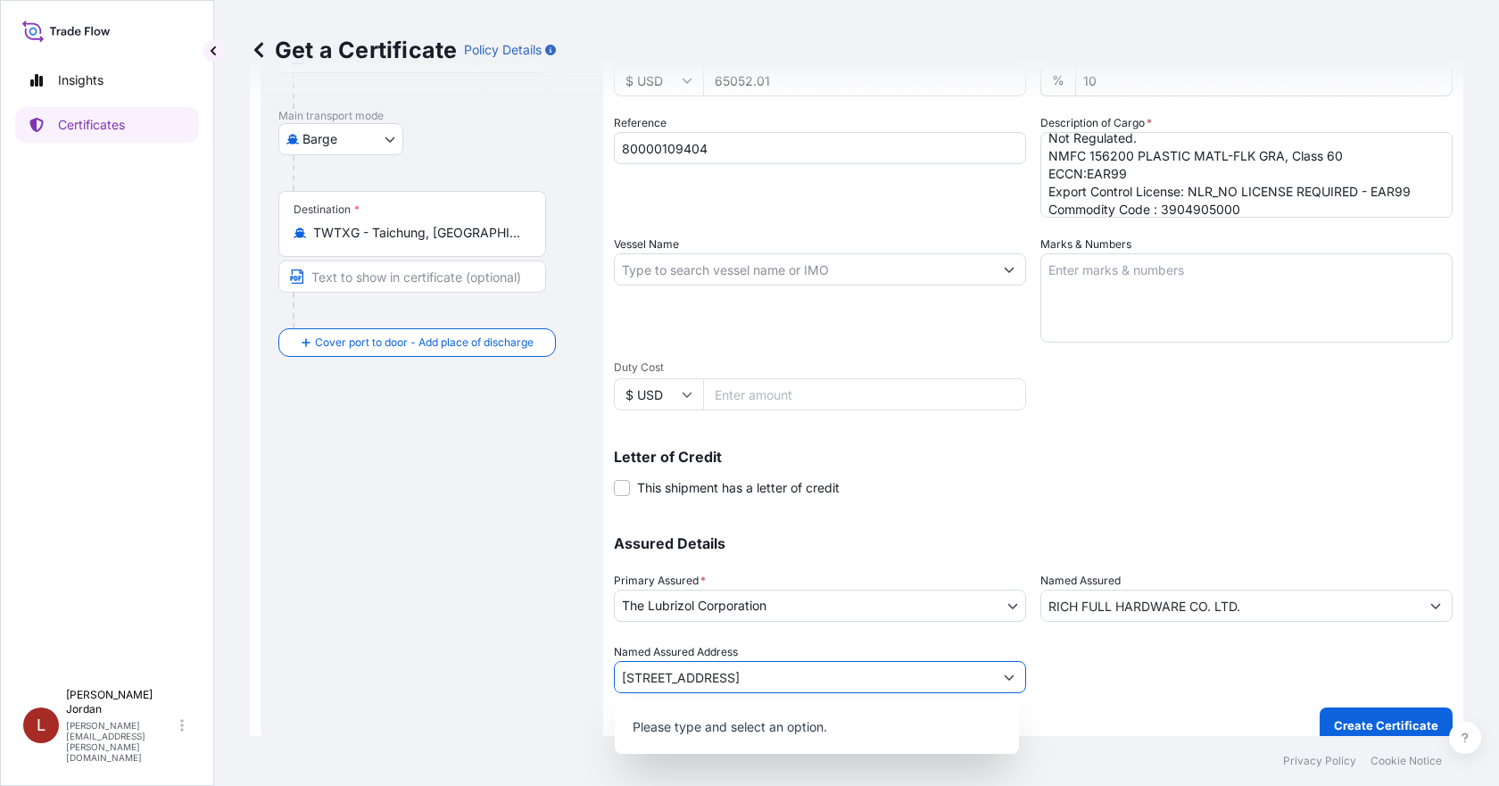
click at [1004, 677] on icon "Show suggestions" at bounding box center [1009, 677] width 11 height 11
click at [1007, 684] on button "Show suggestions" at bounding box center [1009, 677] width 32 height 32
click at [1006, 684] on button "Show suggestions" at bounding box center [1009, 677] width 32 height 32
click at [943, 720] on p "Please type and select an option." at bounding box center [817, 727] width 390 height 39
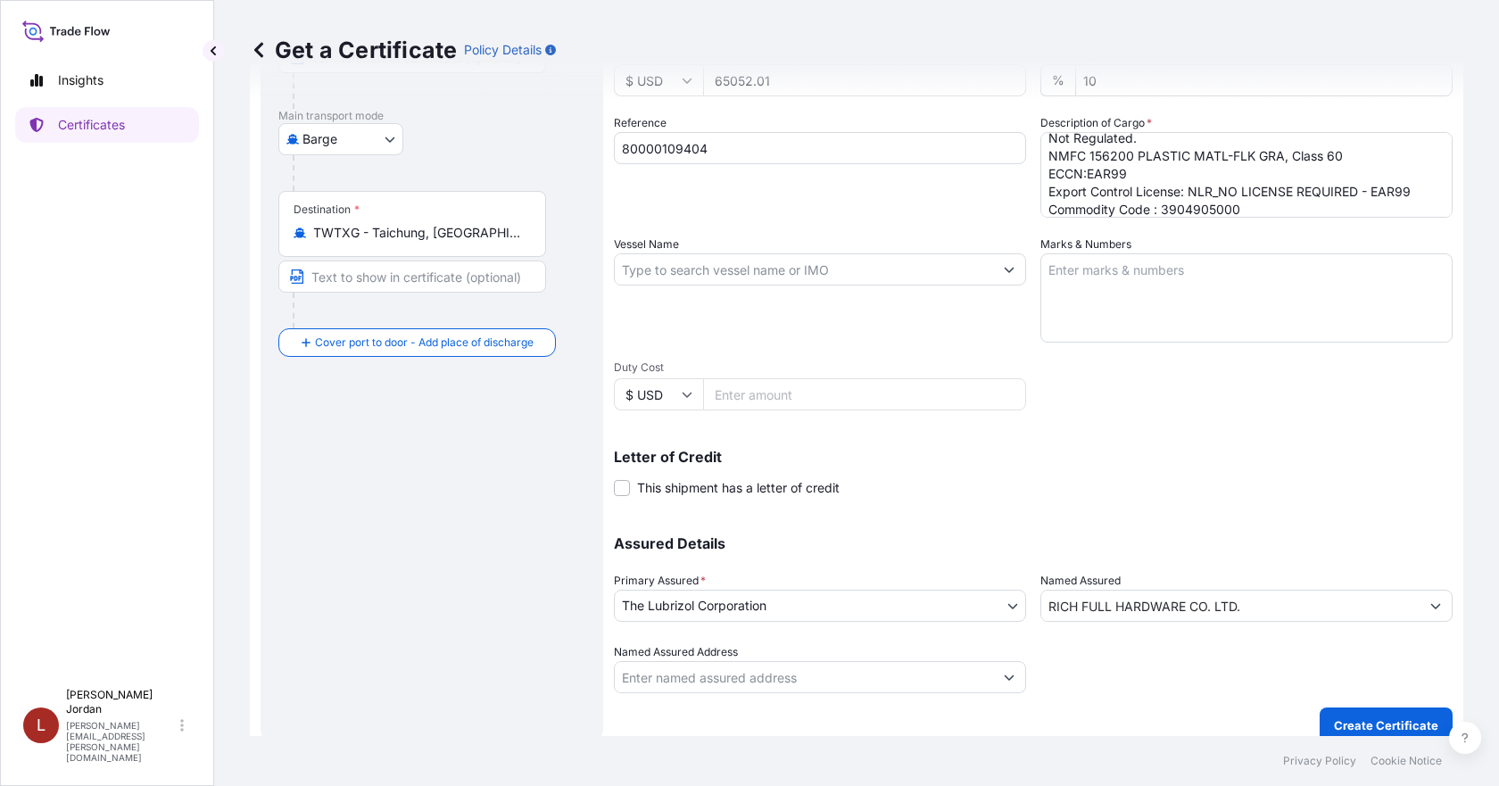
click at [1058, 681] on div at bounding box center [1247, 668] width 412 height 50
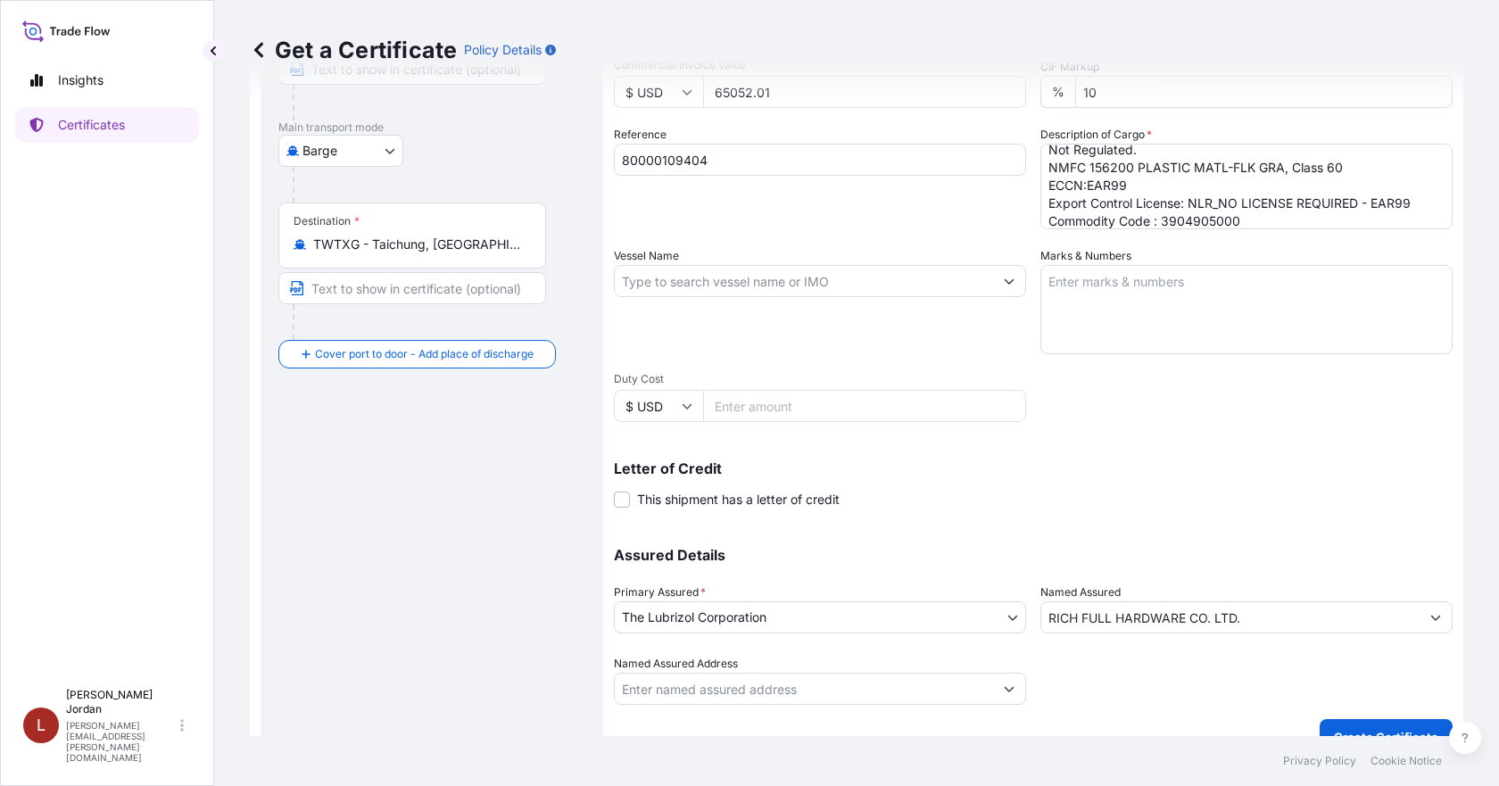
scroll to position [286, 0]
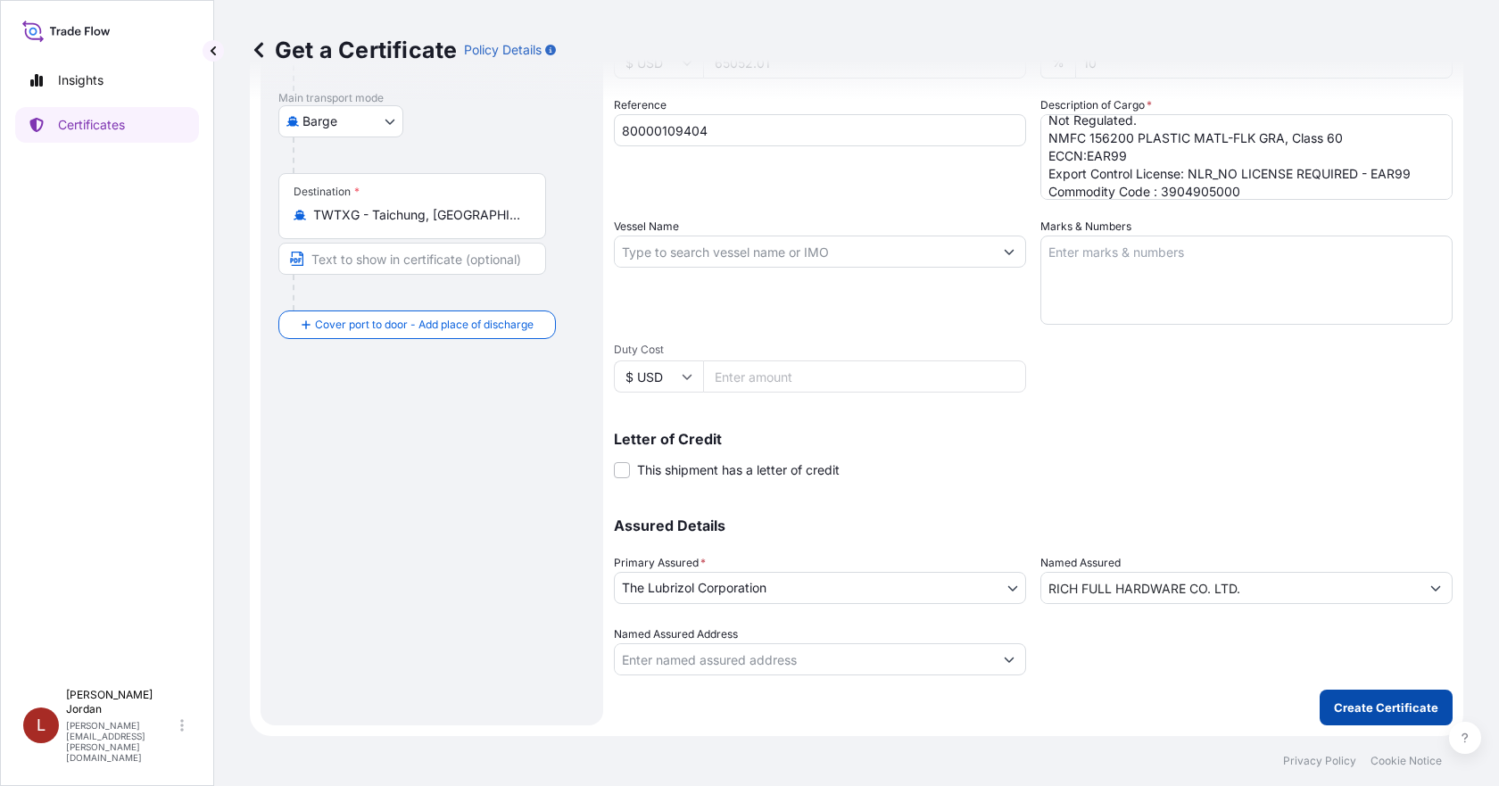
click at [1376, 720] on button "Create Certificate" at bounding box center [1386, 708] width 133 height 36
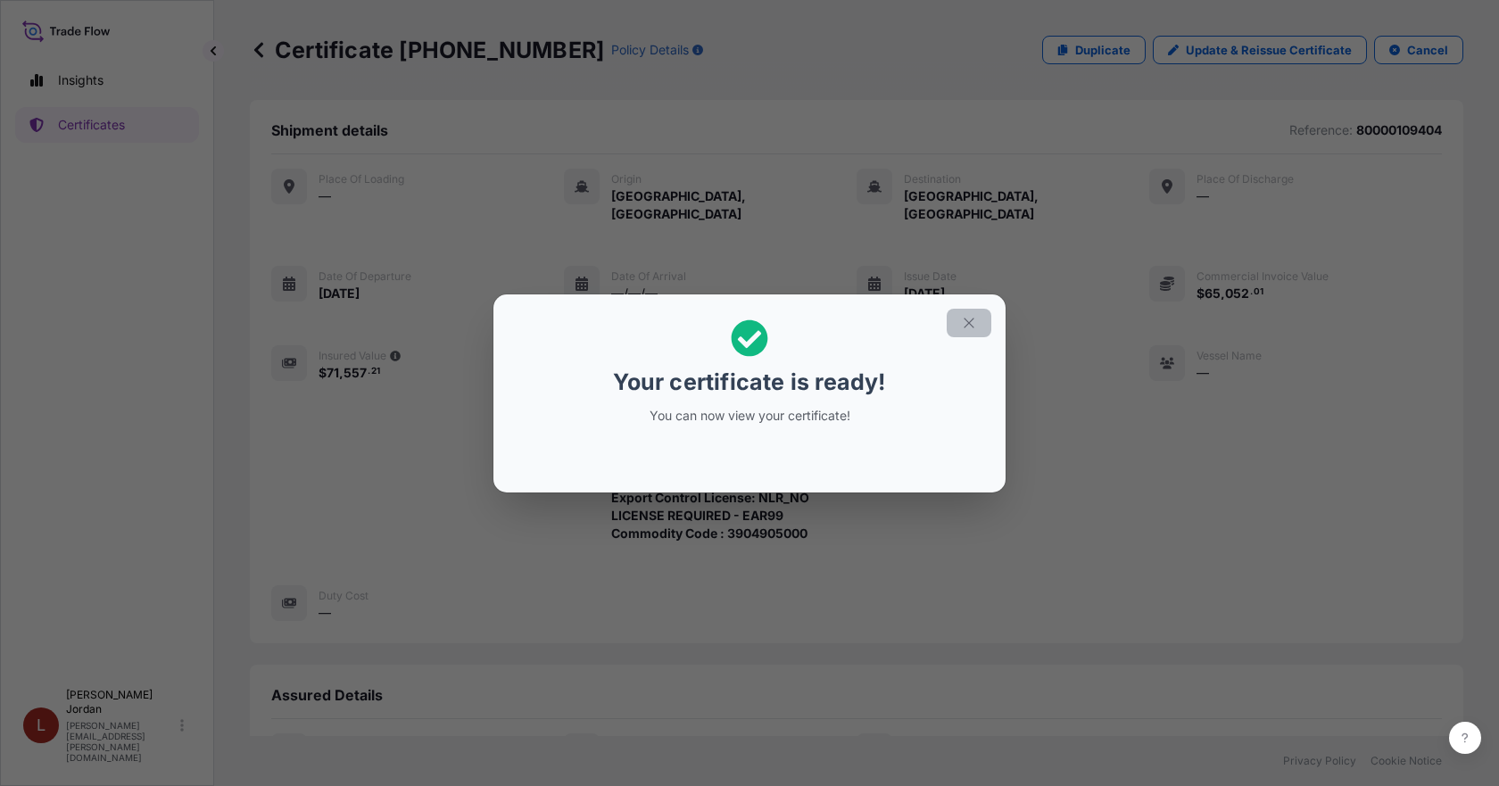
click at [963, 315] on icon "button" at bounding box center [969, 323] width 16 height 16
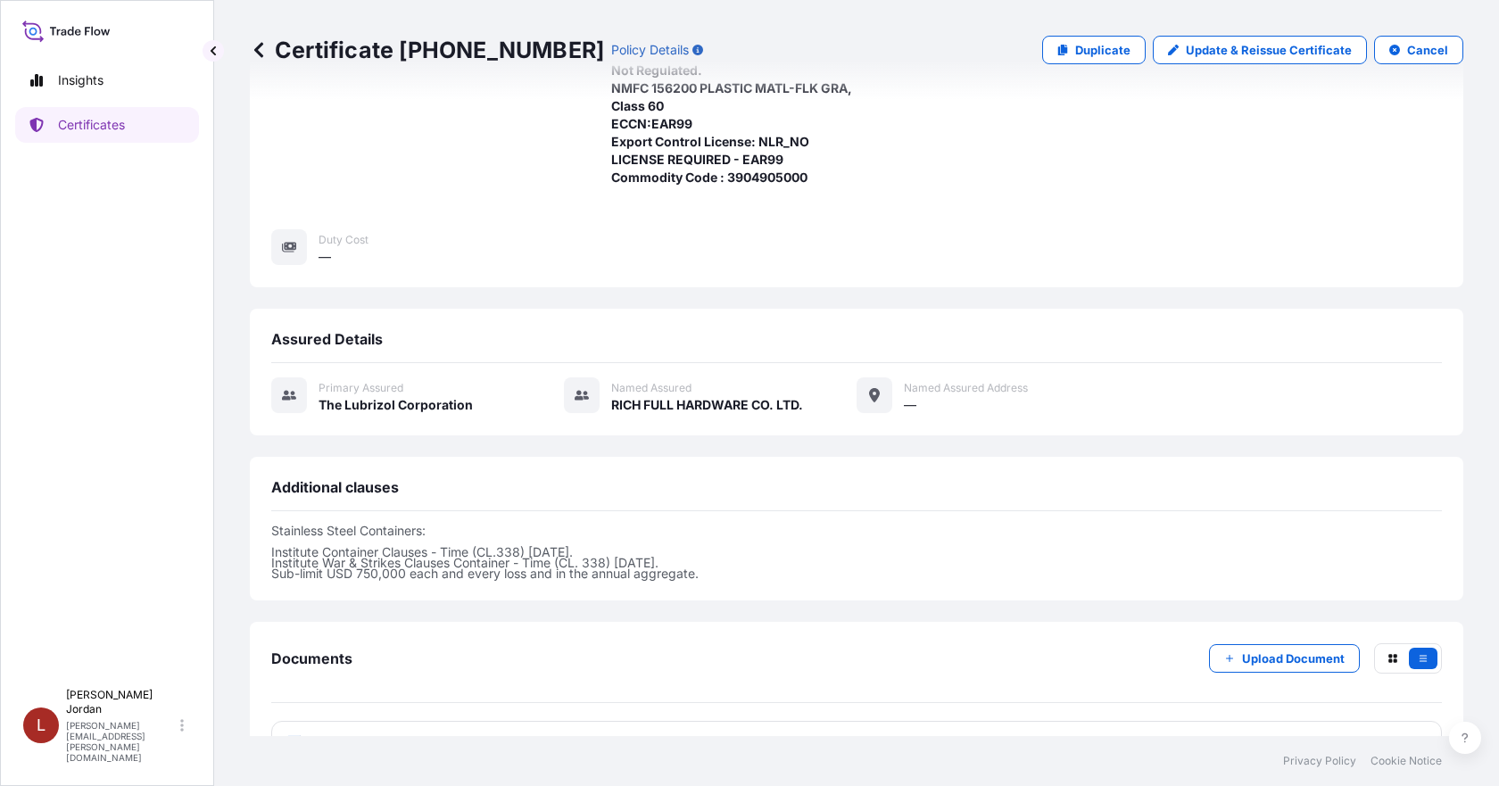
scroll to position [391, 0]
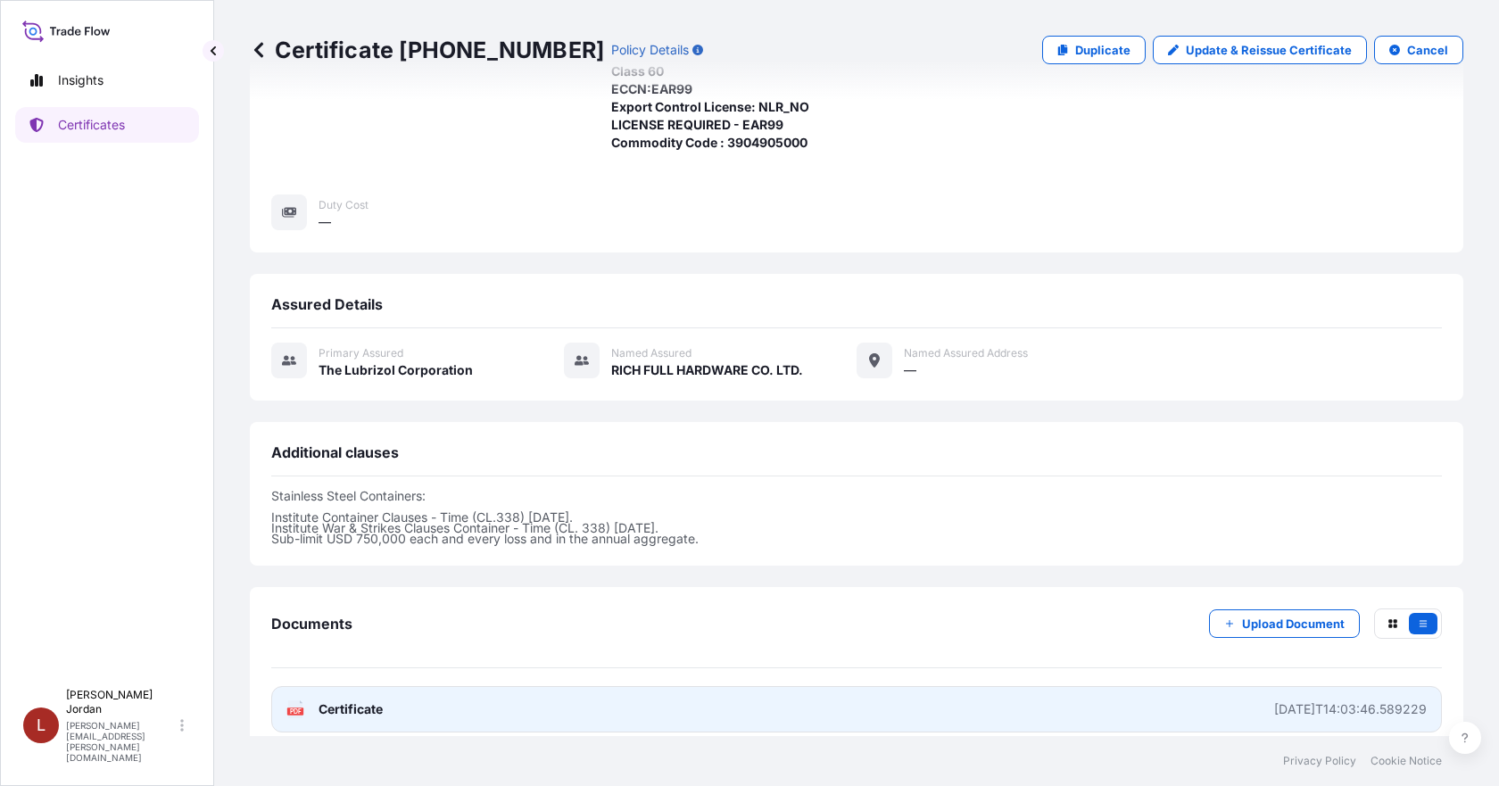
click at [1056, 693] on link "PDF Certificate [DATE]T14:03:46.589229" at bounding box center [856, 709] width 1171 height 46
